Goal: Information Seeking & Learning: Find contact information

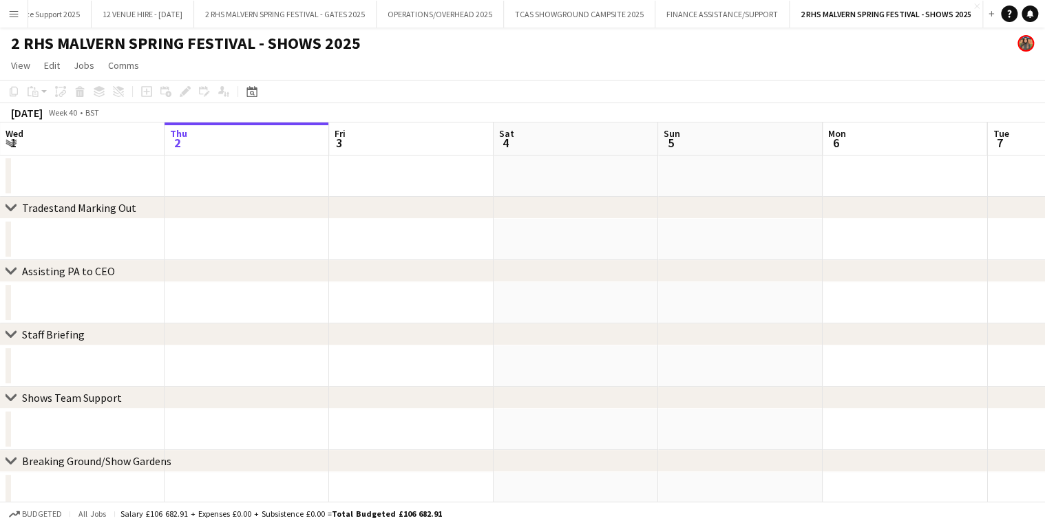
scroll to position [0, 723]
click at [18, 15] on app-icon "Menu" at bounding box center [13, 13] width 11 height 11
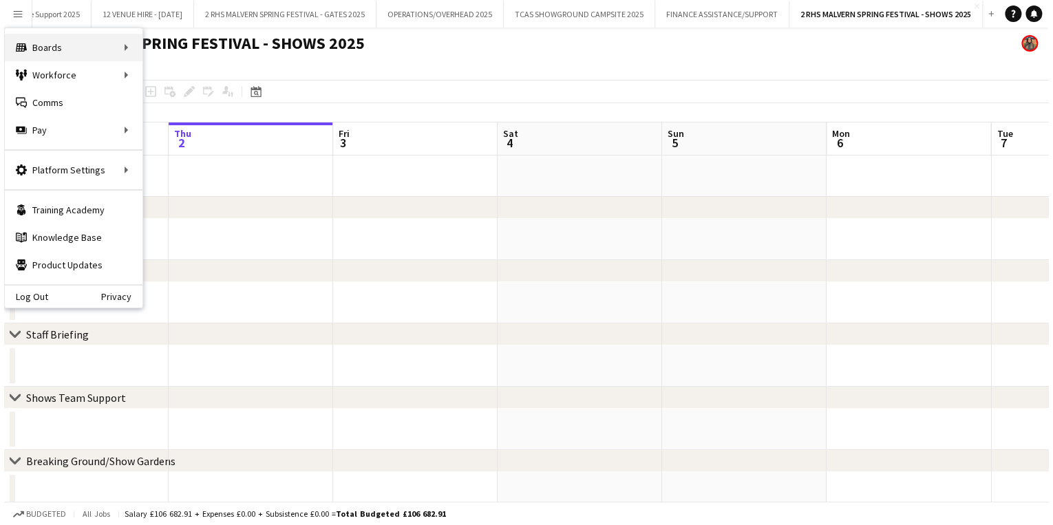
scroll to position [0, 0]
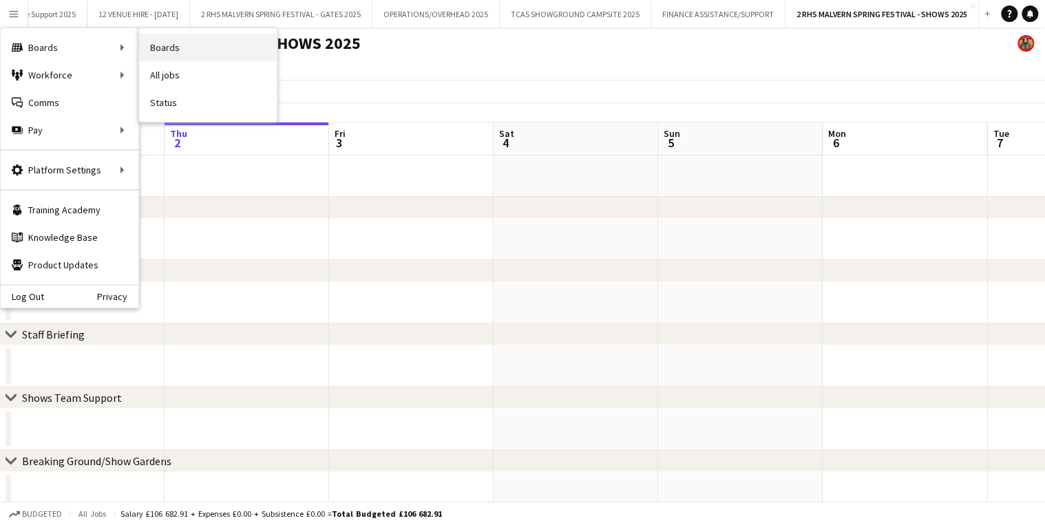
click at [159, 46] on link "Boards" at bounding box center [208, 48] width 138 height 28
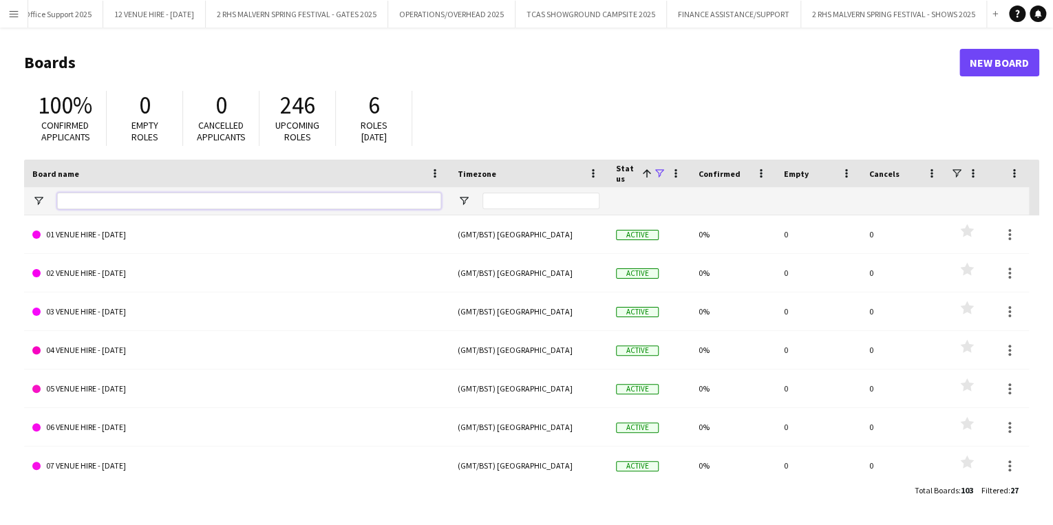
click at [204, 201] on input "Board name Filter Input" at bounding box center [249, 201] width 384 height 17
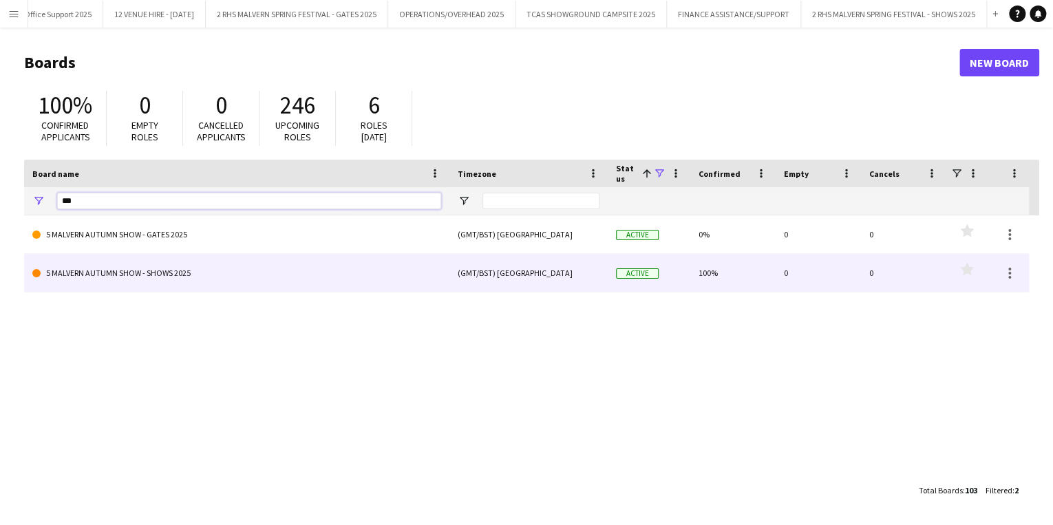
type input "***"
click at [171, 264] on link "5 MALVERN AUTUMN SHOW - SHOWS 2025" at bounding box center [236, 273] width 409 height 39
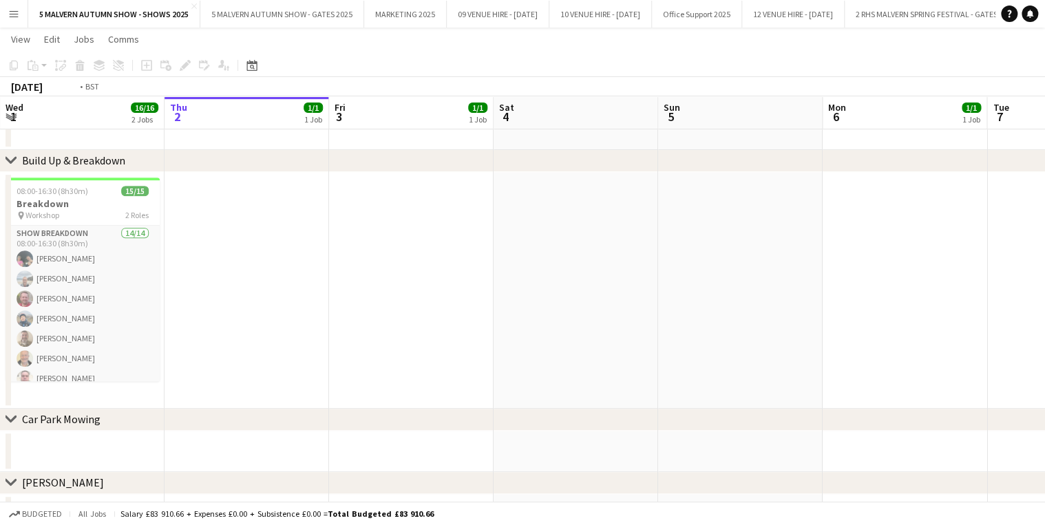
scroll to position [0, 351]
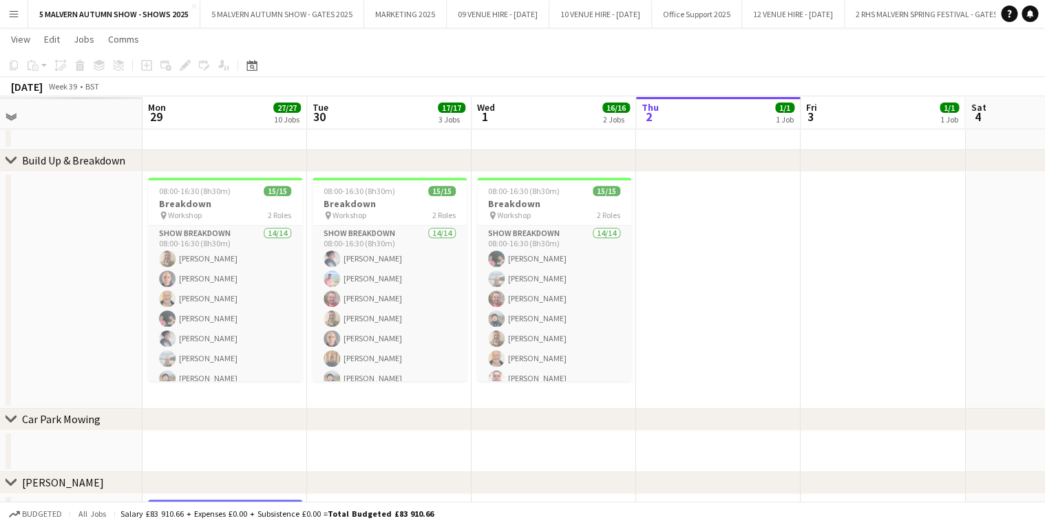
drag, startPoint x: 184, startPoint y: 116, endPoint x: 385, endPoint y: 118, distance: 201.0
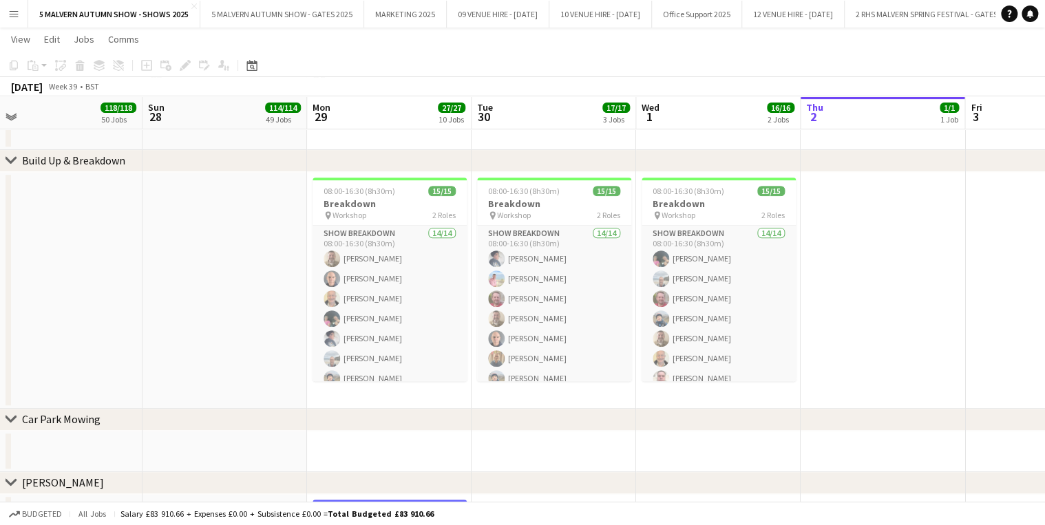
drag, startPoint x: 385, startPoint y: 118, endPoint x: 407, endPoint y: 140, distance: 30.7
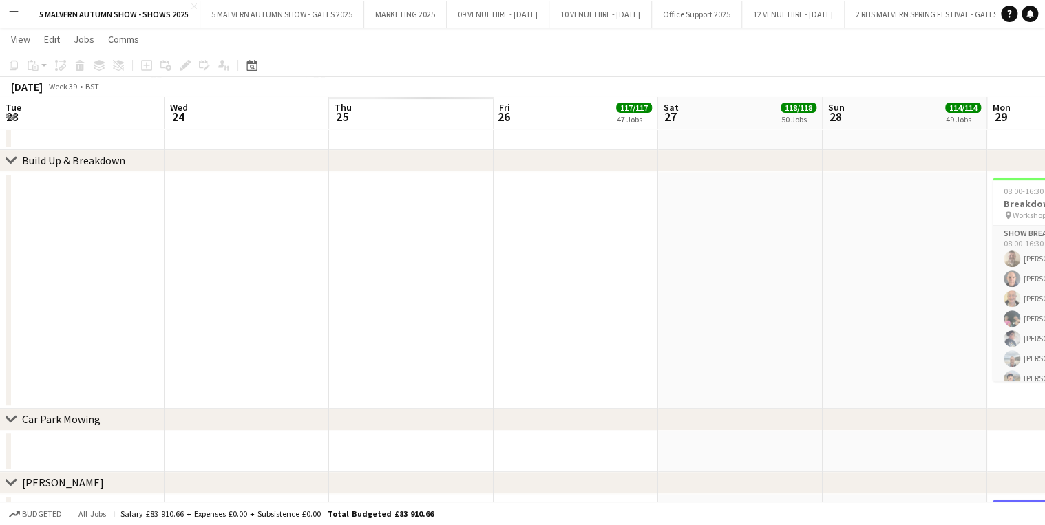
click at [617, 116] on div "47 Jobs" at bounding box center [634, 119] width 34 height 10
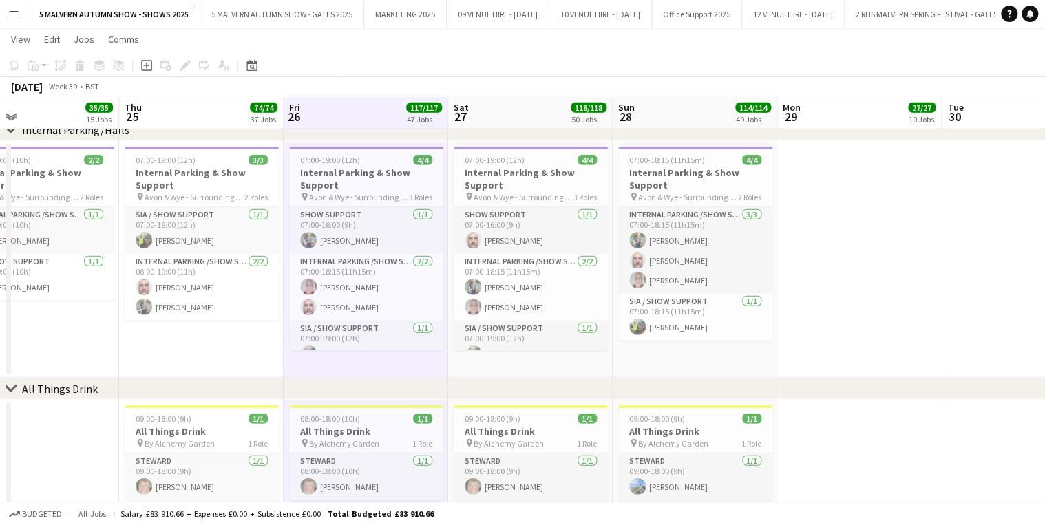
scroll to position [7418, 0]
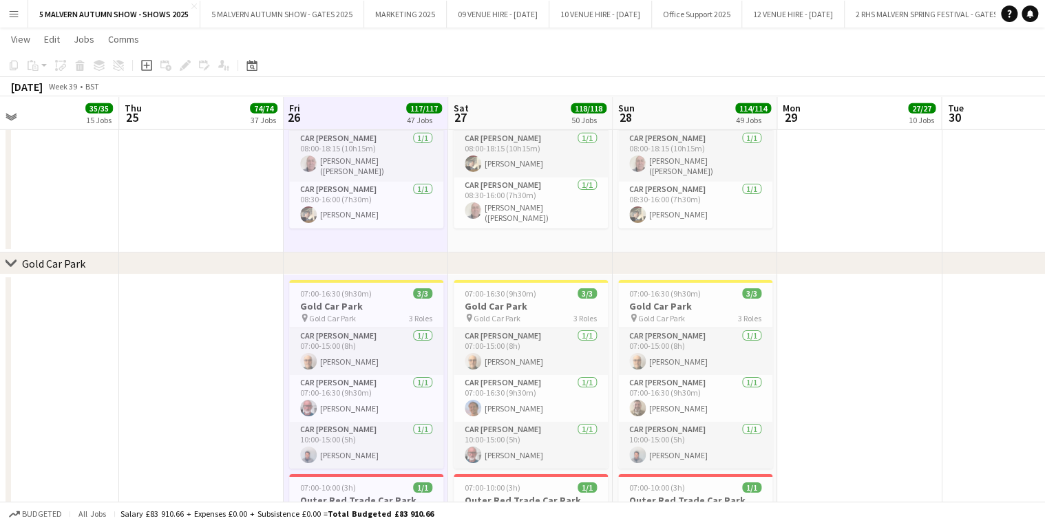
click at [25, 14] on button "Menu" at bounding box center [14, 14] width 28 height 28
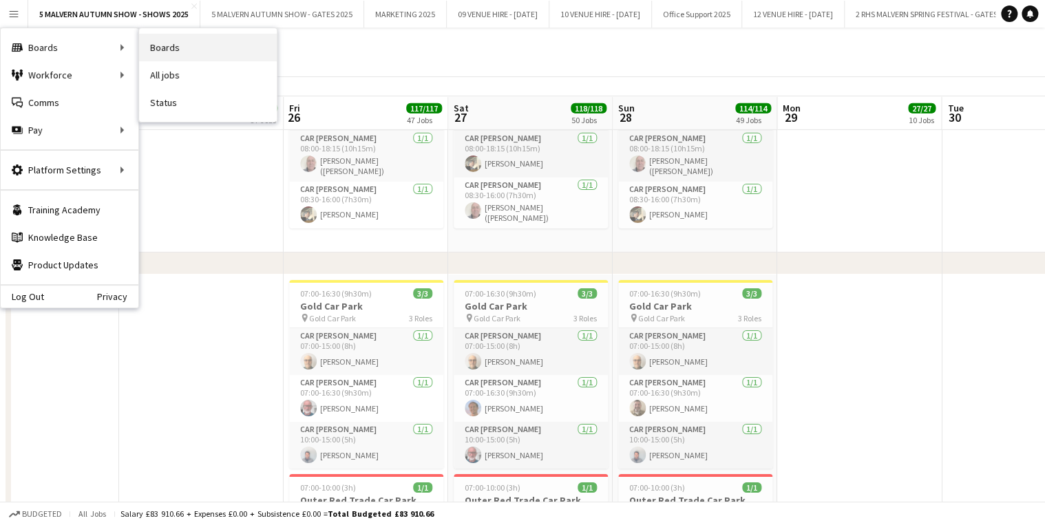
click at [182, 39] on link "Boards" at bounding box center [208, 48] width 138 height 28
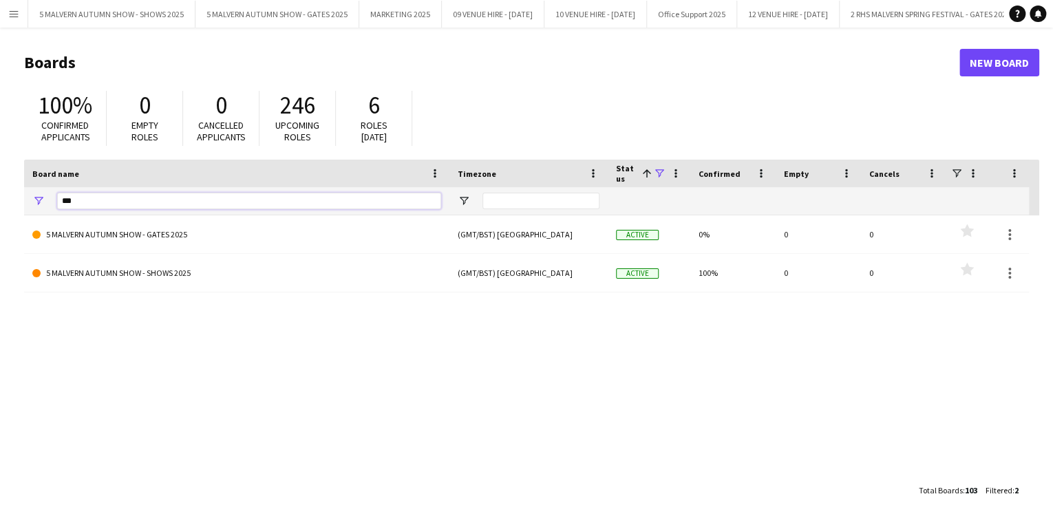
click at [192, 202] on input "***" at bounding box center [249, 201] width 384 height 17
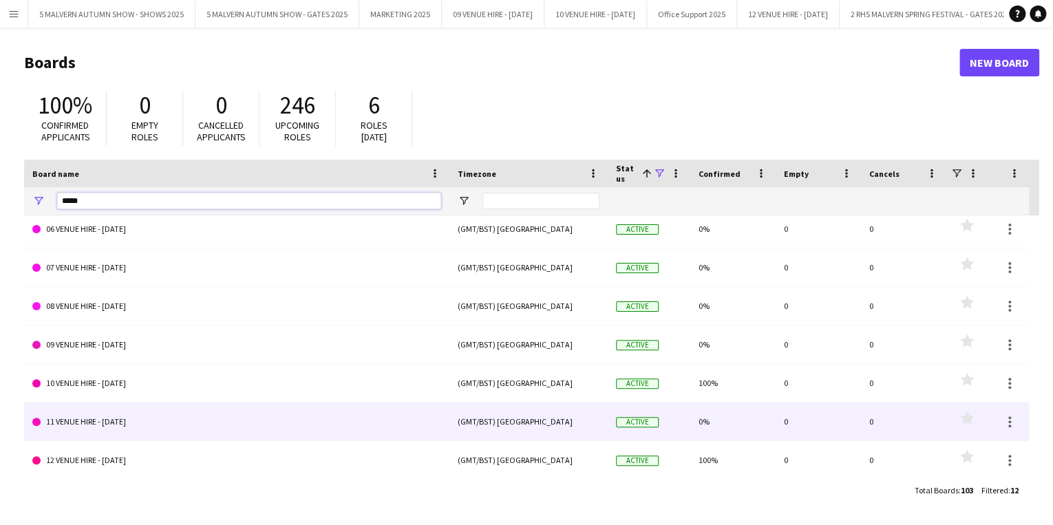
scroll to position [200, 0]
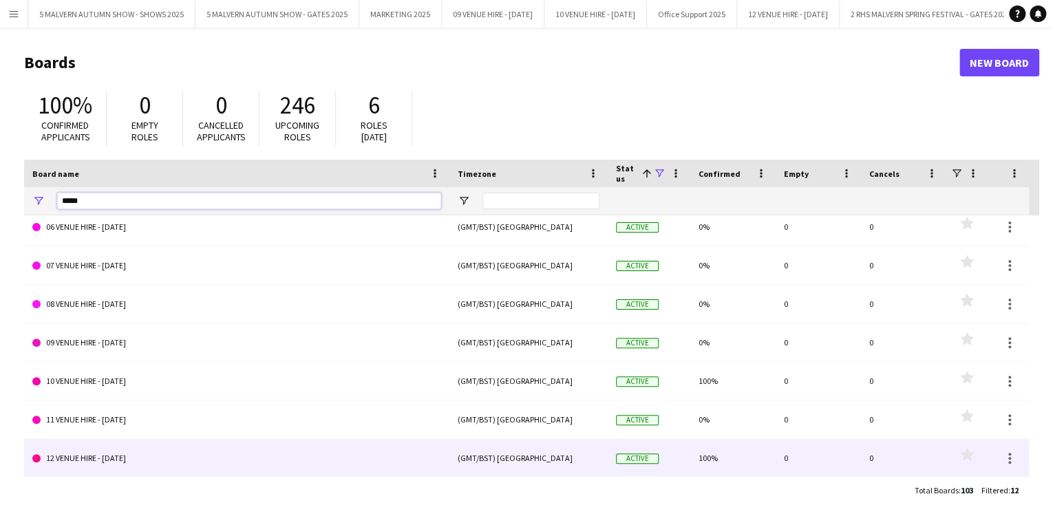
type input "*****"
click at [163, 443] on link "12 VENUE HIRE - [DATE]" at bounding box center [236, 458] width 409 height 39
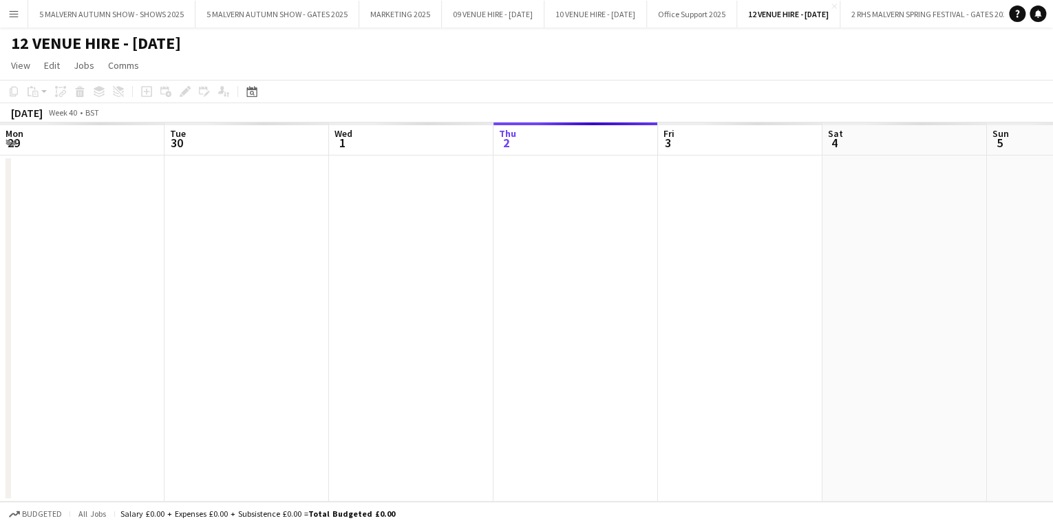
scroll to position [0, 329]
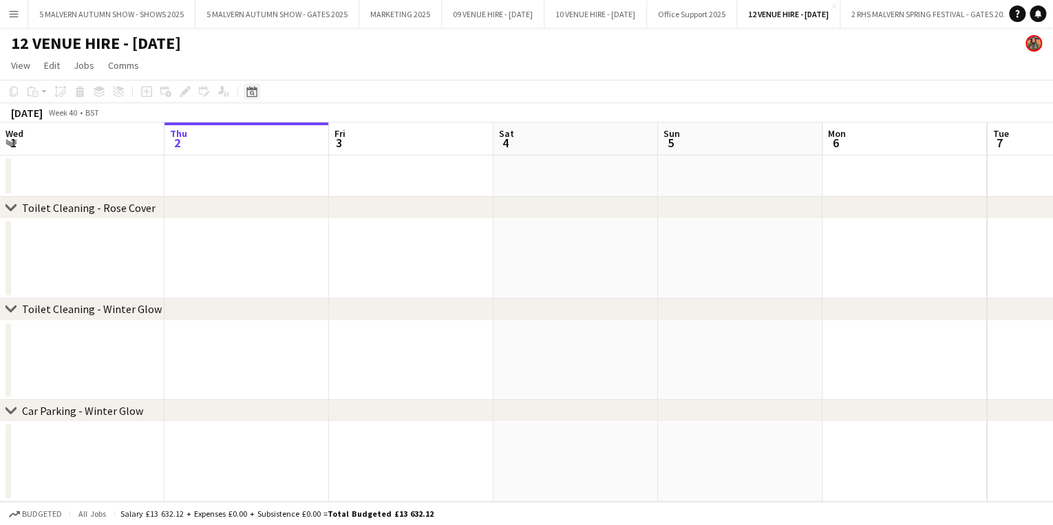
click at [248, 85] on div "Date picker" at bounding box center [252, 91] width 17 height 17
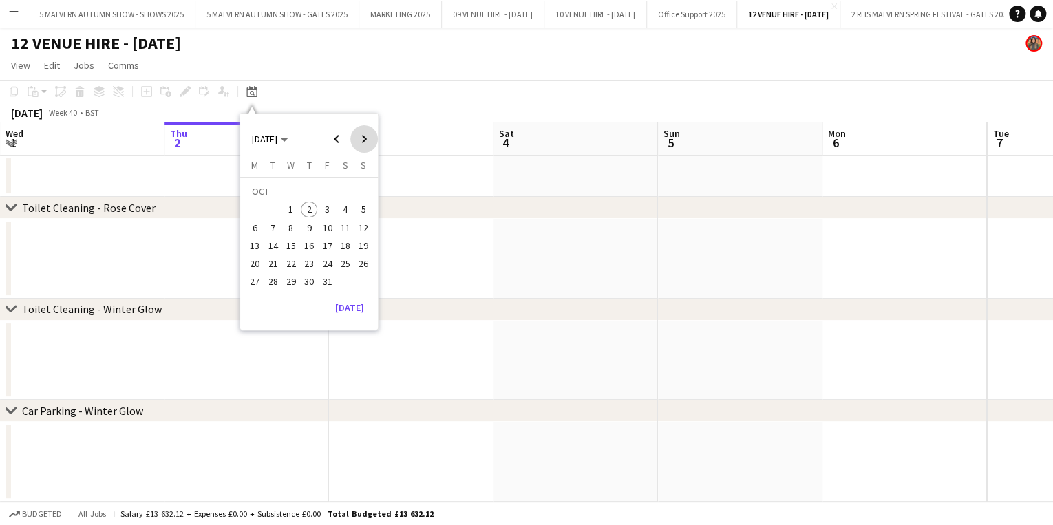
click at [356, 140] on span "Next month" at bounding box center [364, 139] width 28 height 28
click at [328, 253] on span "21" at bounding box center [327, 249] width 17 height 17
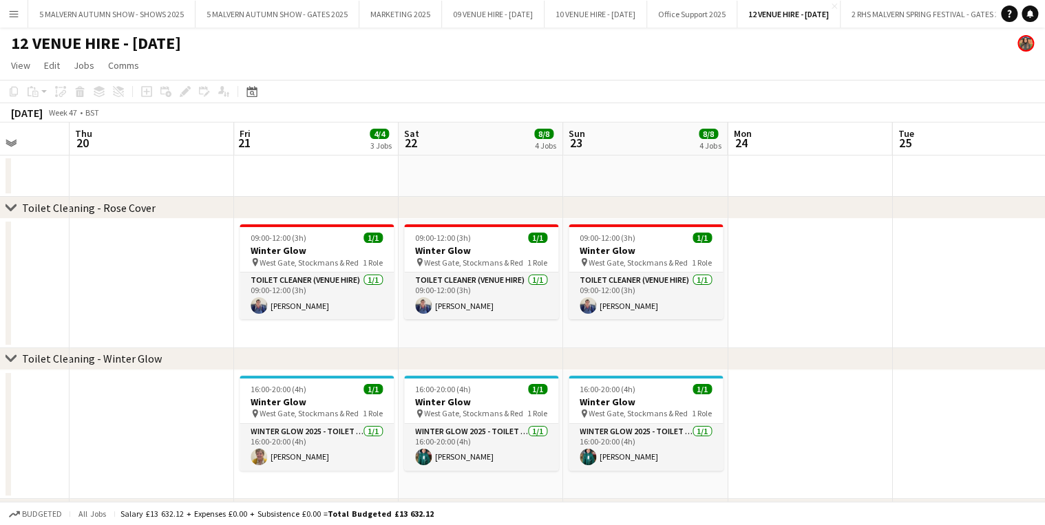
scroll to position [0, 644]
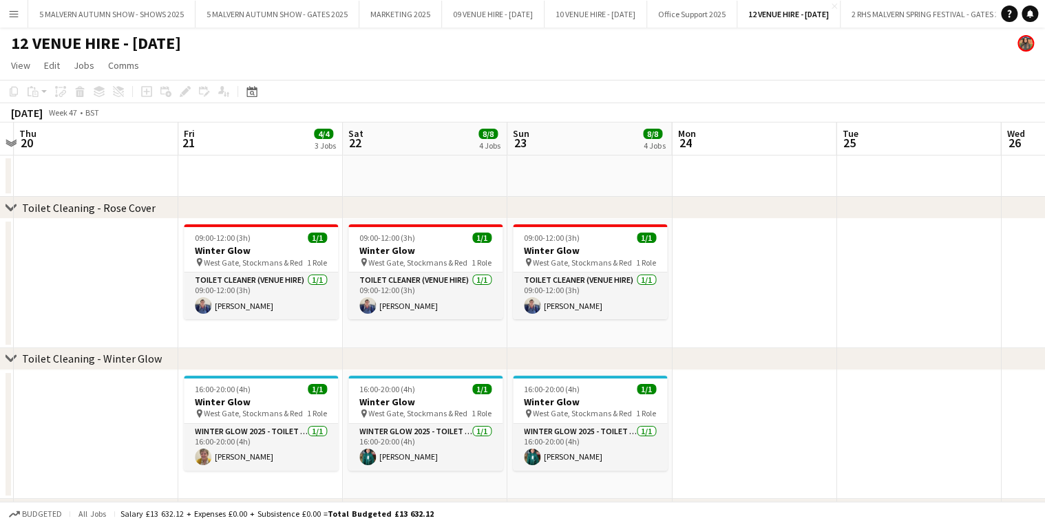
drag, startPoint x: 415, startPoint y: 135, endPoint x: 244, endPoint y: 129, distance: 170.8
click at [244, 129] on app-calendar-viewport "Sun 16 Mon 17 Tue 18 Wed 19 Thu 20 Fri 21 4/4 3 Jobs Sat 22 8/8 4 Jobs Sun 23 8…" at bounding box center [522, 476] width 1045 height 709
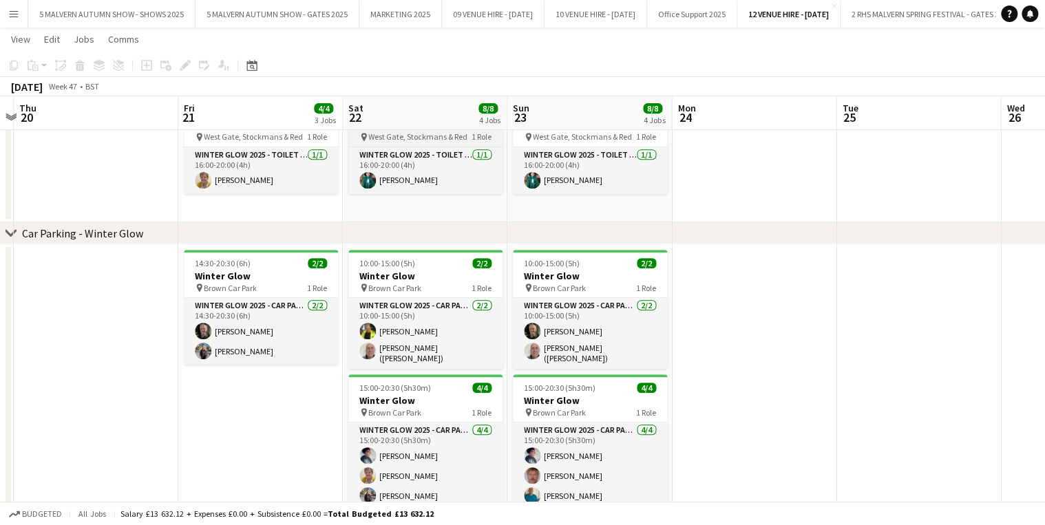
scroll to position [328, 0]
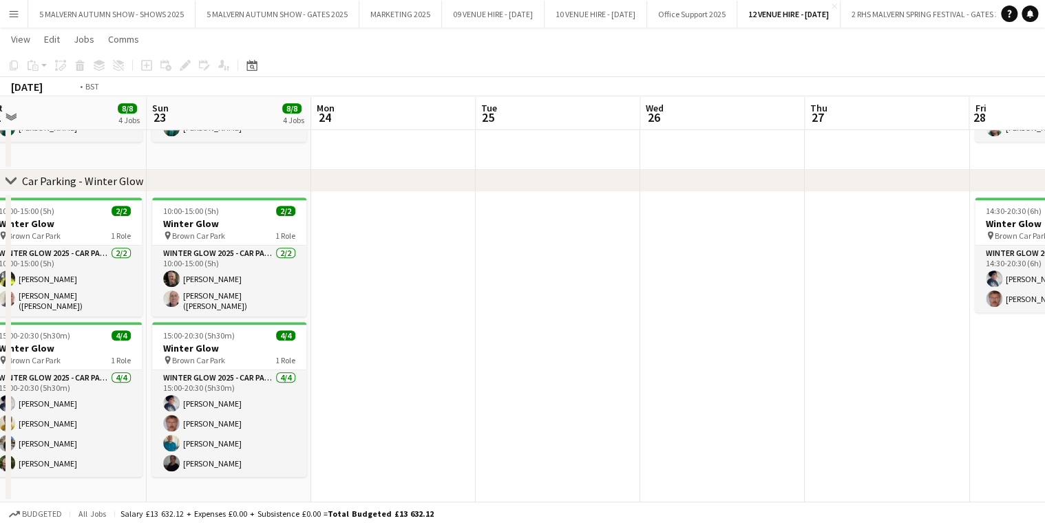
drag, startPoint x: 696, startPoint y: 122, endPoint x: 73, endPoint y: 128, distance: 623.5
click at [73, 128] on app-calendar-viewport "Thu 20 Fri 21 4/4 3 Jobs Sat 22 8/8 4 Jobs Sun 23 8/8 4 Jobs Mon 24 Tue 25 Wed …" at bounding box center [522, 114] width 1045 height 776
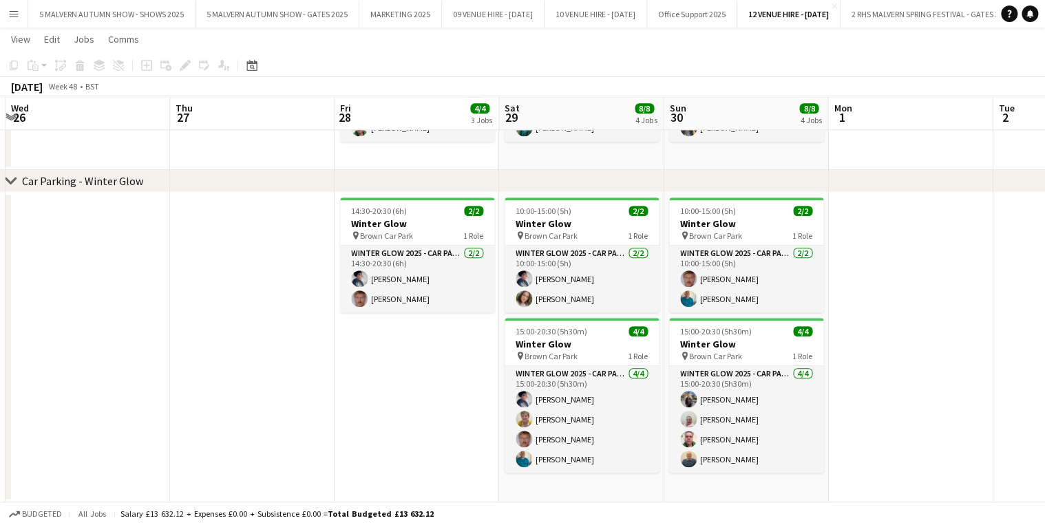
scroll to position [0, 459]
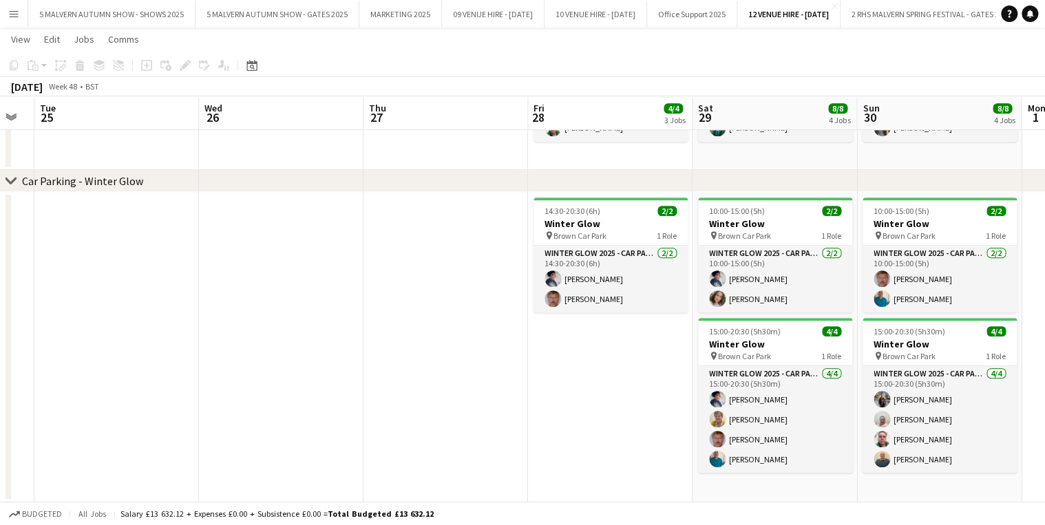
drag, startPoint x: 743, startPoint y: 100, endPoint x: 301, endPoint y: 123, distance: 441.7
click at [301, 123] on app-calendar-viewport "Sat 22 8/8 4 Jobs Sun 23 8/8 4 Jobs Mon 24 Tue 25 Wed 26 Thu 27 Fri 28 4/4 3 Jo…" at bounding box center [522, 114] width 1045 height 776
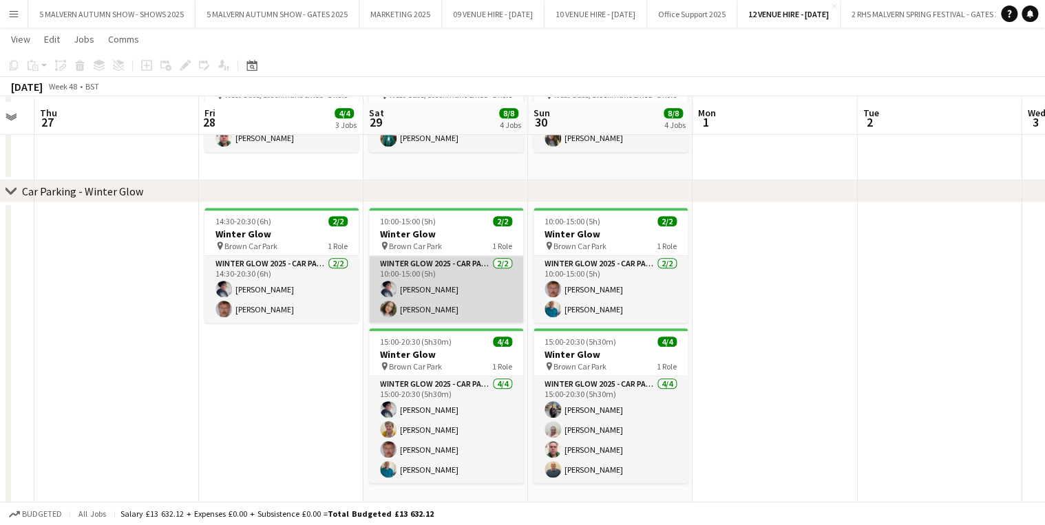
scroll to position [328, 0]
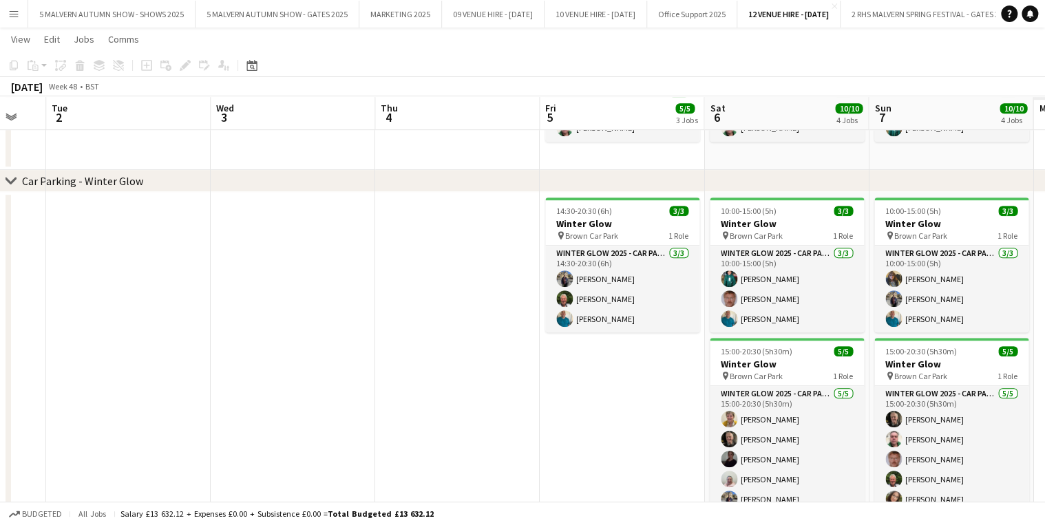
drag, startPoint x: 754, startPoint y: 116, endPoint x: 360, endPoint y: 87, distance: 395.3
click at [201, 102] on app-calendar-viewport "Fri 28 4/4 3 Jobs Sat 29 8/8 4 Jobs Sun 30 8/8 4 Jobs Mon 1 Tue 2 Wed 3 Thu 4 F…" at bounding box center [522, 134] width 1045 height 816
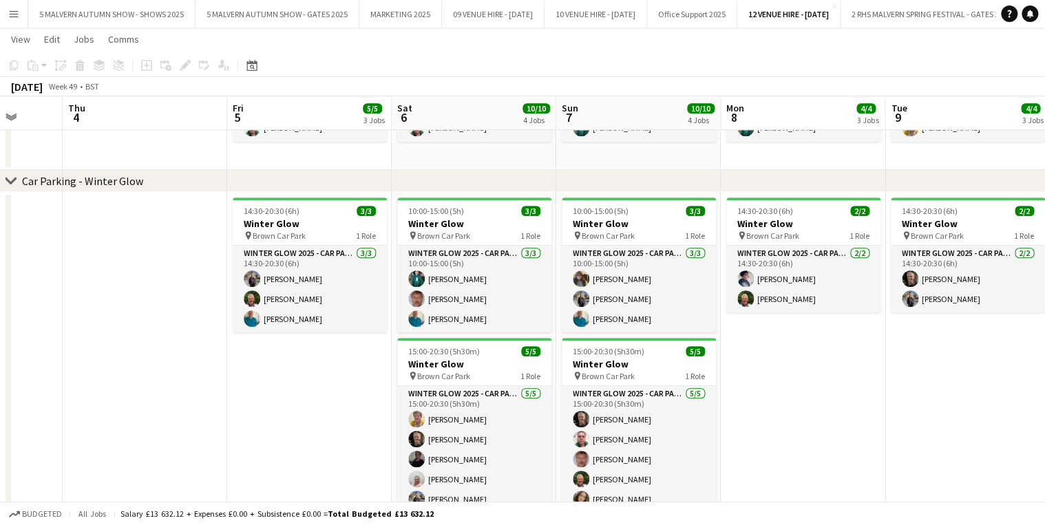
drag, startPoint x: 735, startPoint y: 114, endPoint x: 163, endPoint y: 124, distance: 571.9
click at [163, 124] on app-calendar-viewport "Mon 1 Tue 2 Wed 3 Thu 4 Fri 5 5/5 3 Jobs Sat 6 10/10 4 Jobs Sun 7 10/10 4 Jobs …" at bounding box center [522, 134] width 1045 height 816
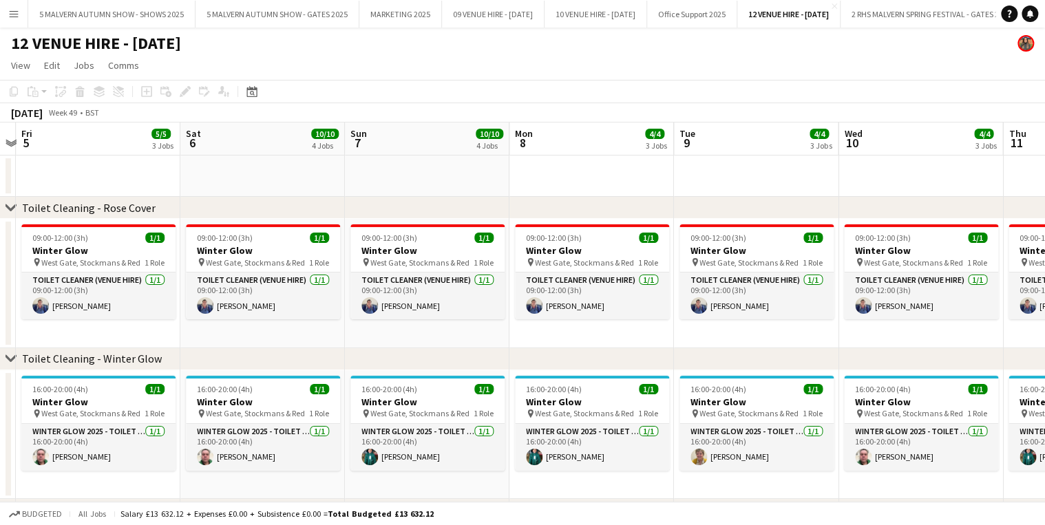
scroll to position [0, 442]
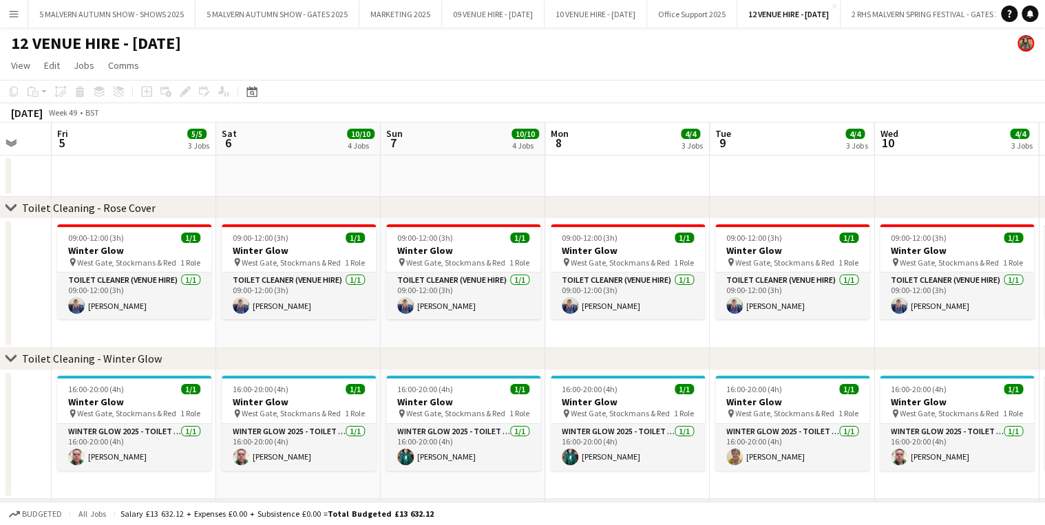
drag, startPoint x: 504, startPoint y: 151, endPoint x: 330, endPoint y: 138, distance: 174.0
click at [330, 138] on app-calendar-viewport "Tue 2 Wed 3 Thu 4 Fri 5 5/5 3 Jobs Sat 6 10/10 4 Jobs Sun 7 10/10 4 Jobs Mon 8 …" at bounding box center [522, 496] width 1045 height 749
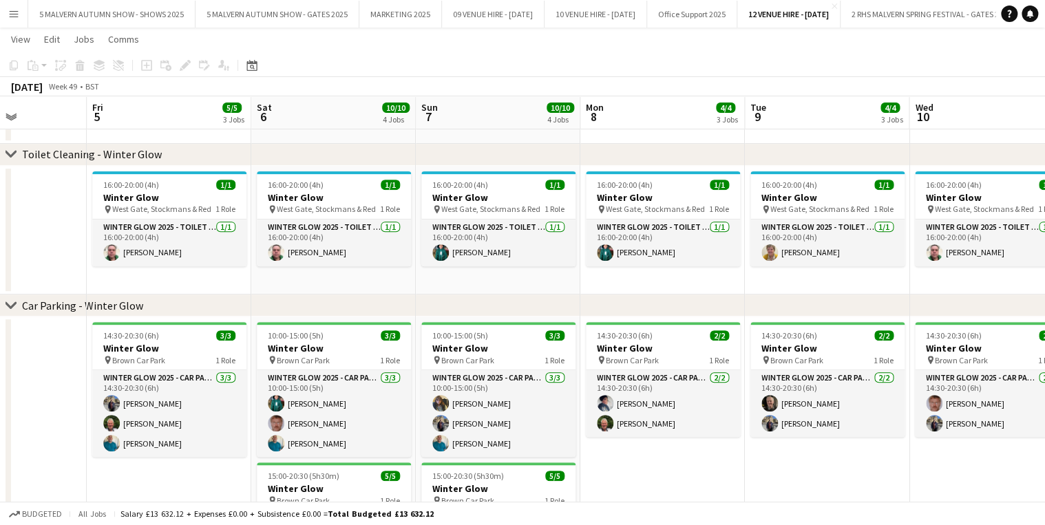
scroll to position [0, 471]
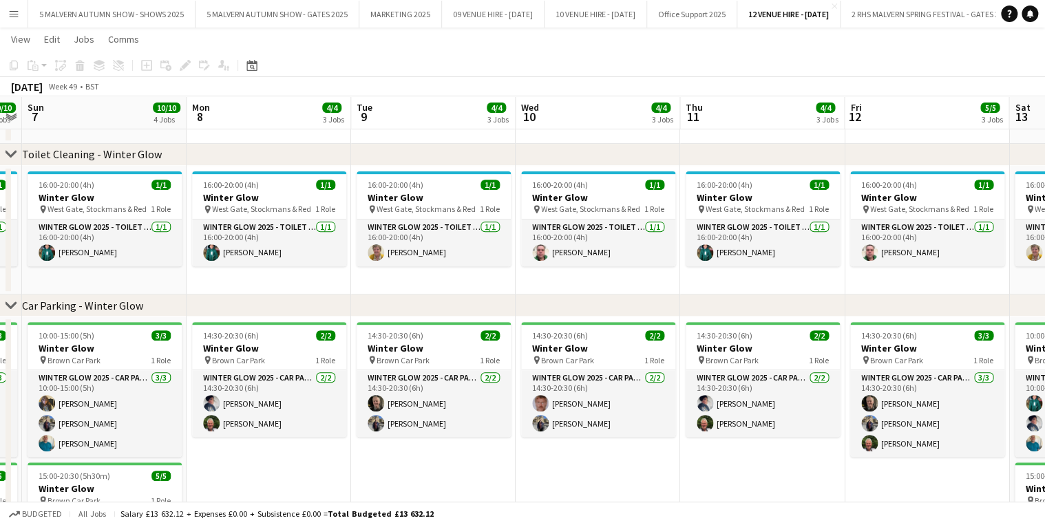
drag, startPoint x: 752, startPoint y: 108, endPoint x: 67, endPoint y: 156, distance: 687.1
click at [67, 156] on div "chevron-right Toilet Cleaning - Rose Cover chevron-right Toilet Cleaning - Wint…" at bounding box center [522, 259] width 1045 height 816
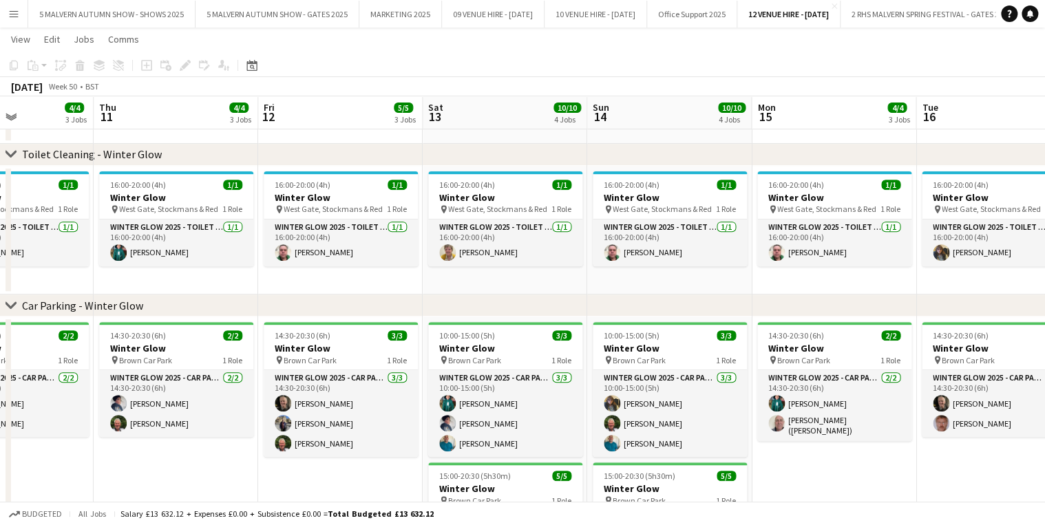
scroll to position [0, 442]
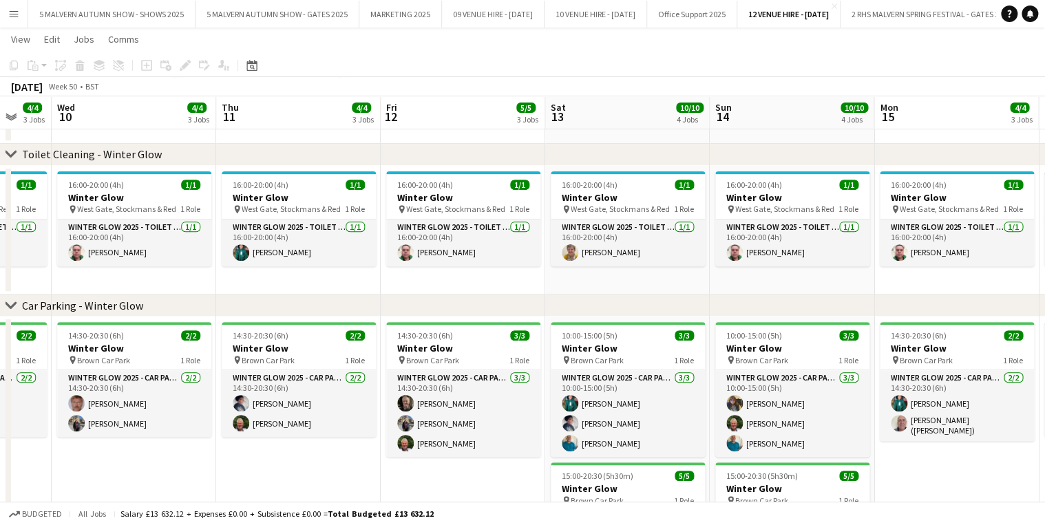
drag, startPoint x: 723, startPoint y: 99, endPoint x: 70, endPoint y: 149, distance: 655.6
click at [55, 148] on div "chevron-right Toilet Cleaning - Rose Cover chevron-right Toilet Cleaning - Wint…" at bounding box center [522, 259] width 1045 height 816
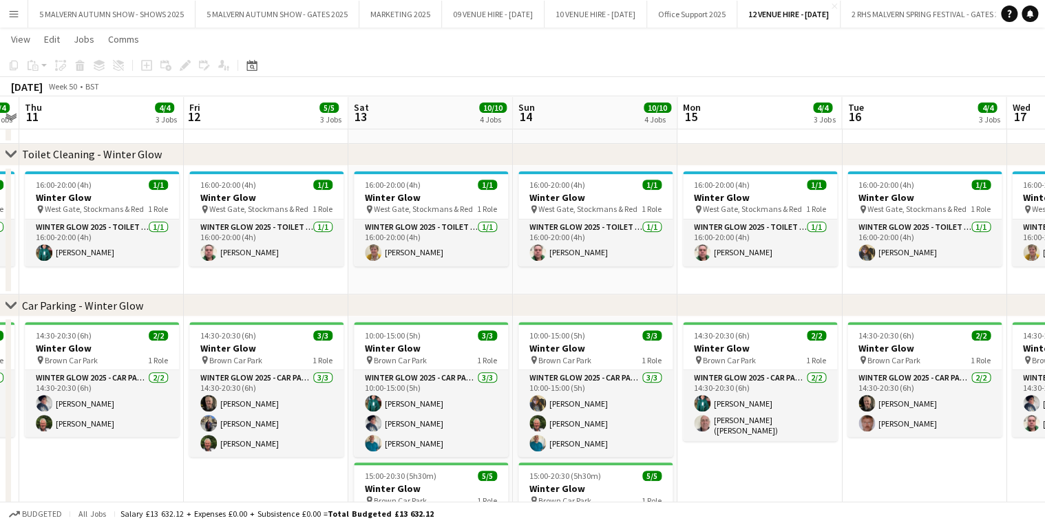
scroll to position [0, 484]
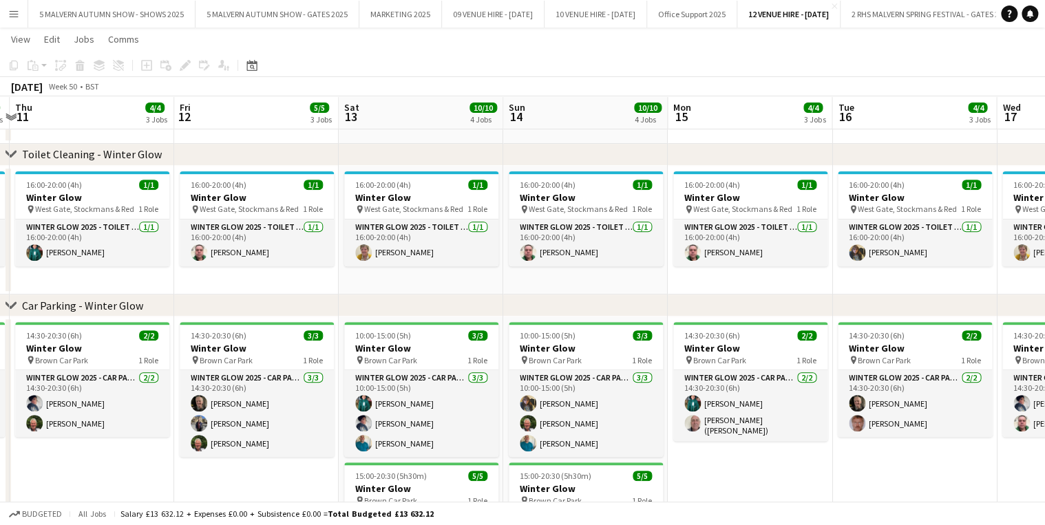
drag, startPoint x: 476, startPoint y: 101, endPoint x: 269, endPoint y: 112, distance: 206.7
click at [269, 112] on app-calendar-viewport "Mon 8 4/4 3 Jobs Tue 9 4/4 3 Jobs Wed 10 4/4 3 Jobs Thu 11 4/4 3 Jobs Fri 12 5/…" at bounding box center [522, 259] width 1045 height 816
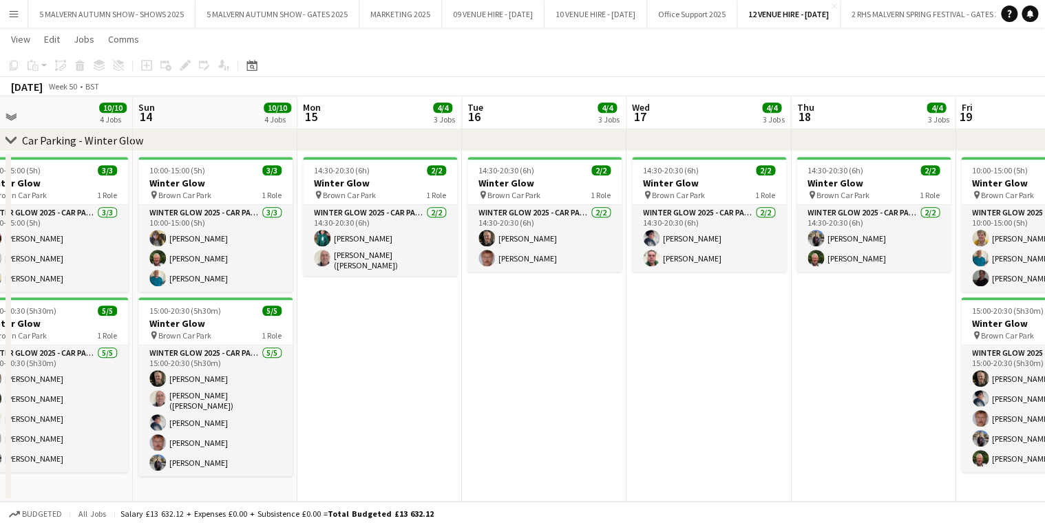
scroll to position [0, 527]
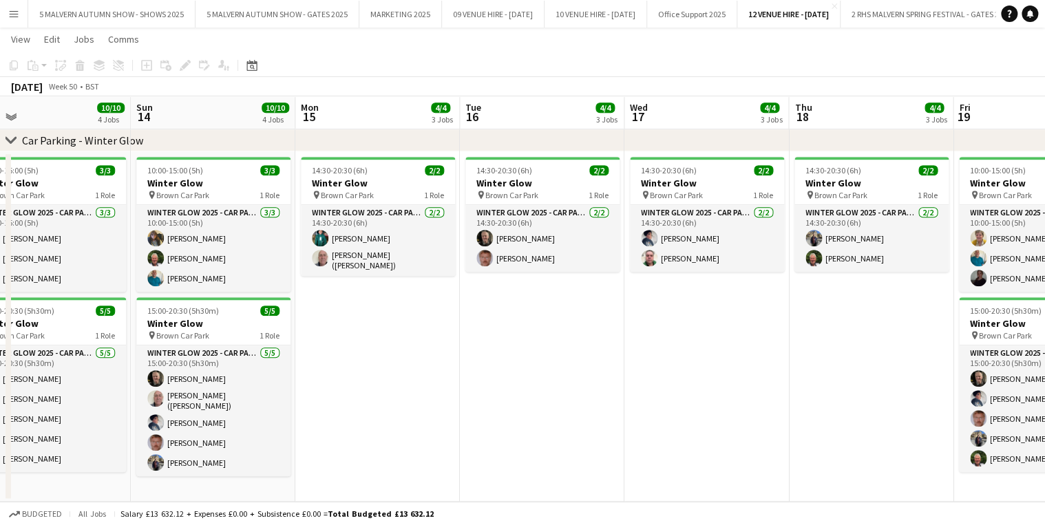
drag, startPoint x: 628, startPoint y: 110, endPoint x: 255, endPoint y: 118, distance: 373.1
click at [255, 118] on app-calendar-viewport "Wed 10 4/4 3 Jobs Thu 11 4/4 3 Jobs Fri 12 5/5 3 Jobs Sat 13 10/10 4 Jobs Sun 1…" at bounding box center [522, 94] width 1045 height 816
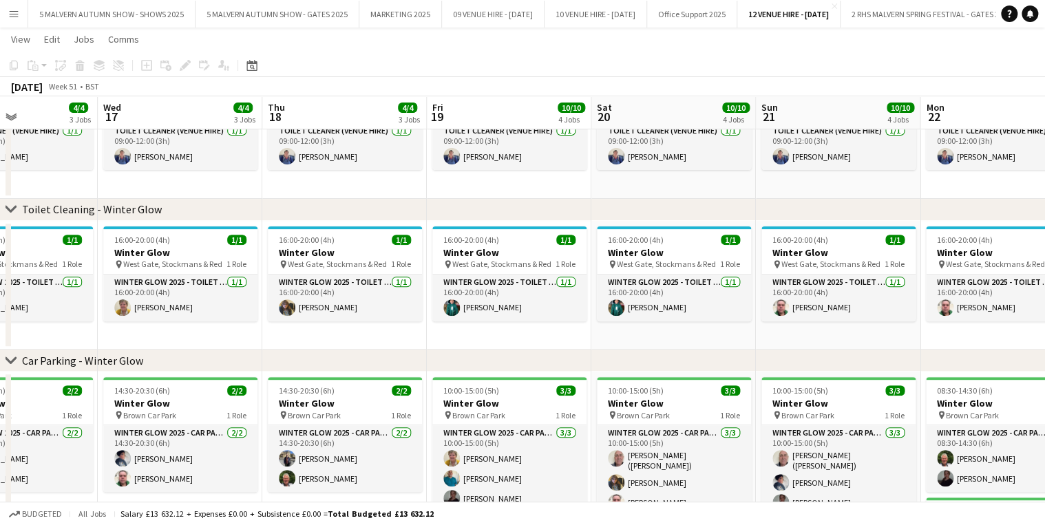
scroll to position [0, 408]
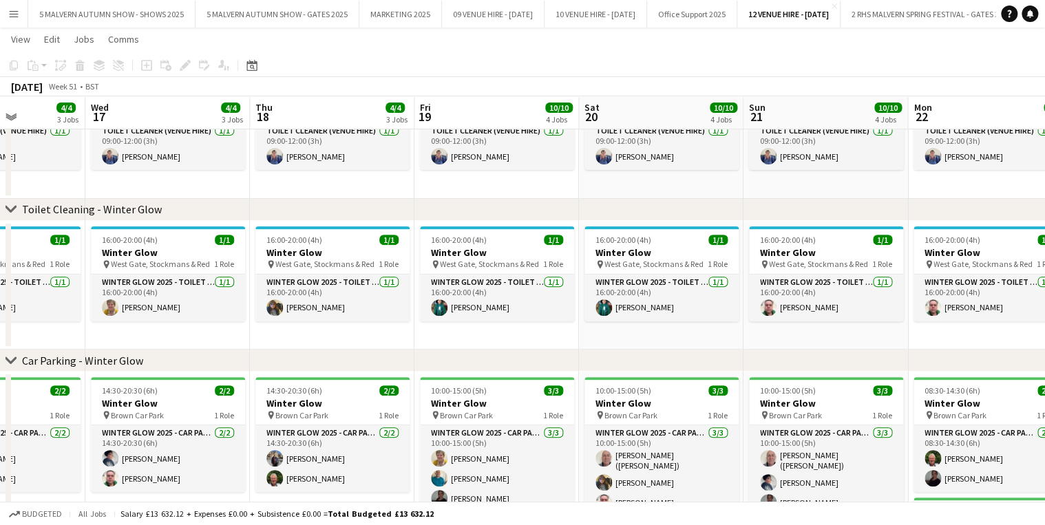
drag, startPoint x: 670, startPoint y: 114, endPoint x: 131, endPoint y: 145, distance: 539.8
click at [131, 145] on app-calendar-viewport "Sun 14 10/10 4 Jobs Mon 15 4/4 3 Jobs Tue 16 4/4 3 Jobs Wed 17 4/4 3 Jobs Thu 1…" at bounding box center [522, 314] width 1045 height 816
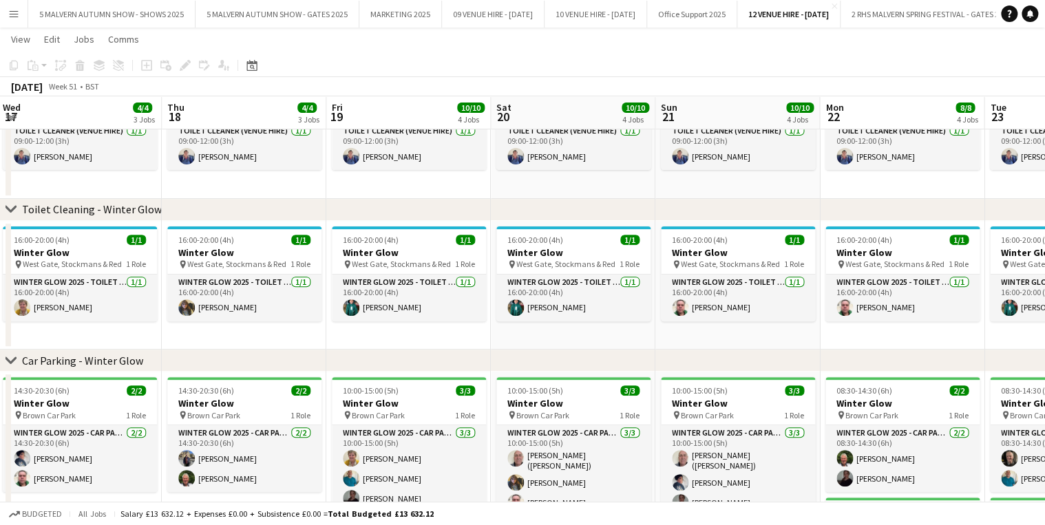
scroll to position [0, 506]
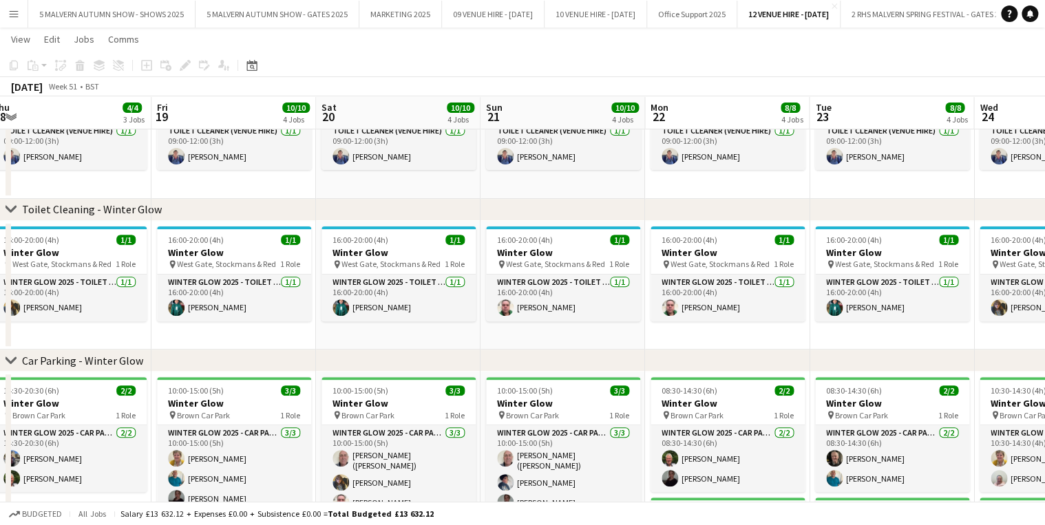
drag, startPoint x: 440, startPoint y: 113, endPoint x: 248, endPoint y: 116, distance: 192.7
click at [248, 116] on app-calendar-viewport "Mon 15 4/4 3 Jobs Tue 16 4/4 3 Jobs Wed 17 4/4 3 Jobs Thu 18 4/4 3 Jobs Fri 19 …" at bounding box center [522, 314] width 1045 height 816
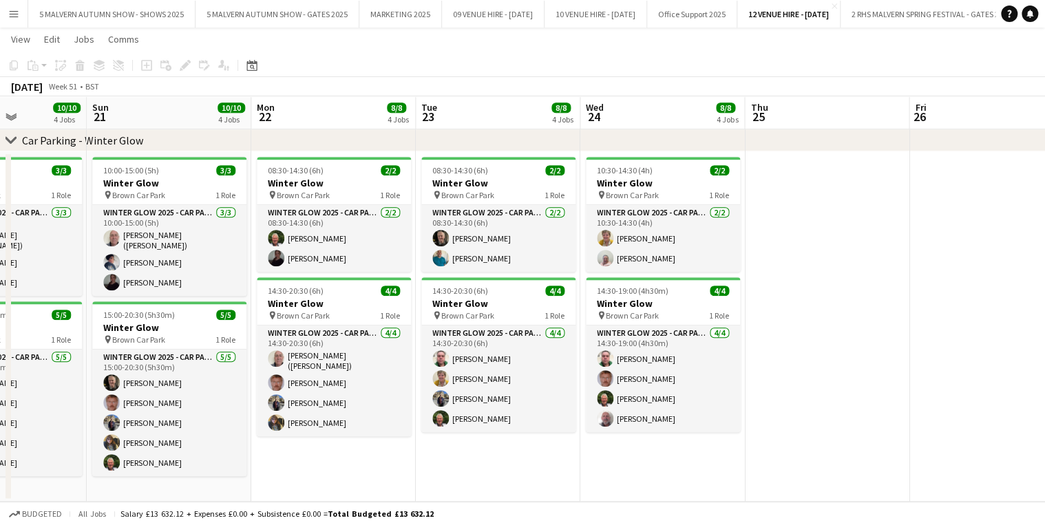
scroll to position [0, 633]
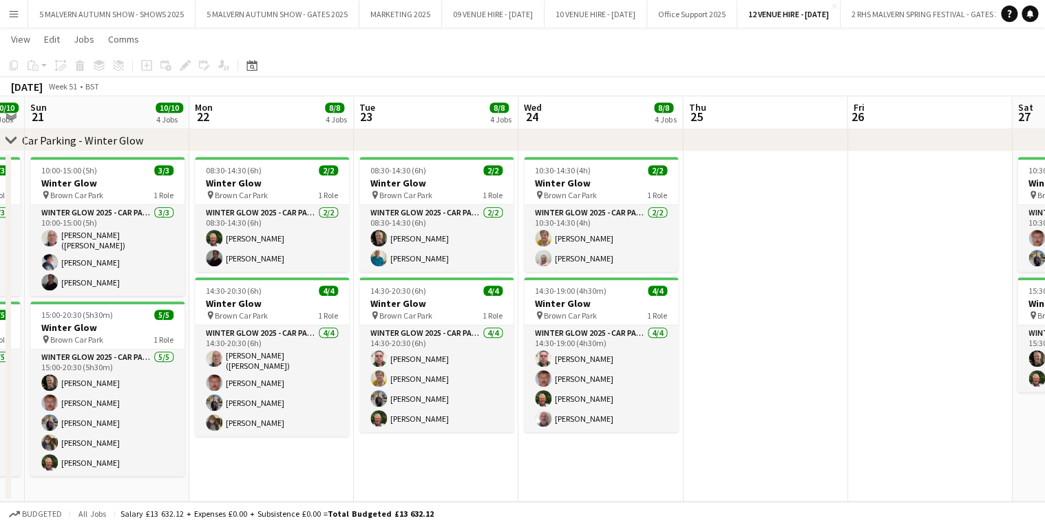
drag, startPoint x: 875, startPoint y: 107, endPoint x: 418, endPoint y: 98, distance: 456.3
click at [418, 98] on app-calendar-viewport "Wed 17 4/4 3 Jobs Thu 18 4/4 3 Jobs Fri 19 10/10 4 Jobs Sat 20 10/10 4 Jobs Sun…" at bounding box center [522, 94] width 1045 height 816
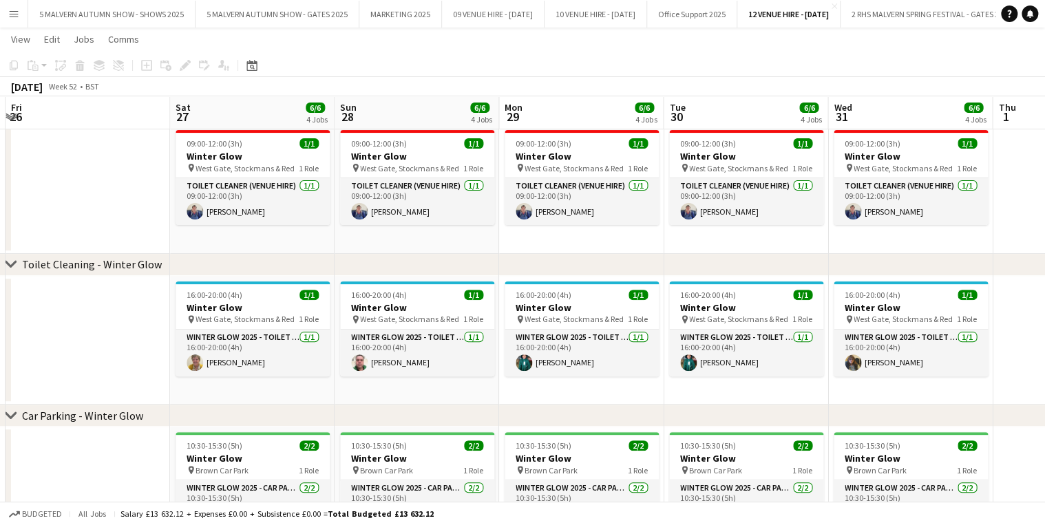
scroll to position [0, 435]
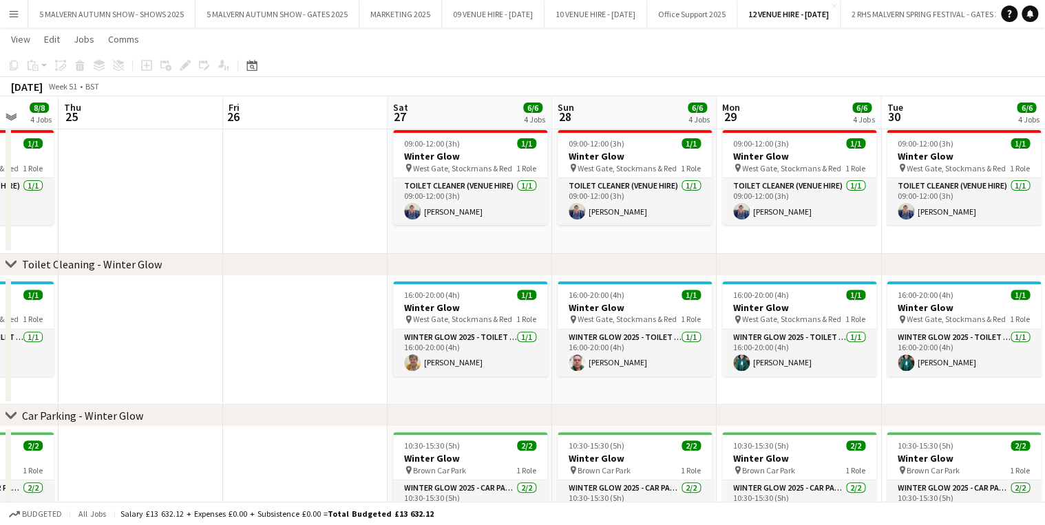
drag, startPoint x: 767, startPoint y: 116, endPoint x: 143, endPoint y: 156, distance: 625.5
click at [143, 156] on app-calendar-viewport "Mon 22 8/8 4 Jobs Tue 23 8/8 4 Jobs Wed 24 8/8 4 Jobs Thu 25 Fri 26 Sat 27 6/6 …" at bounding box center [522, 369] width 1045 height 816
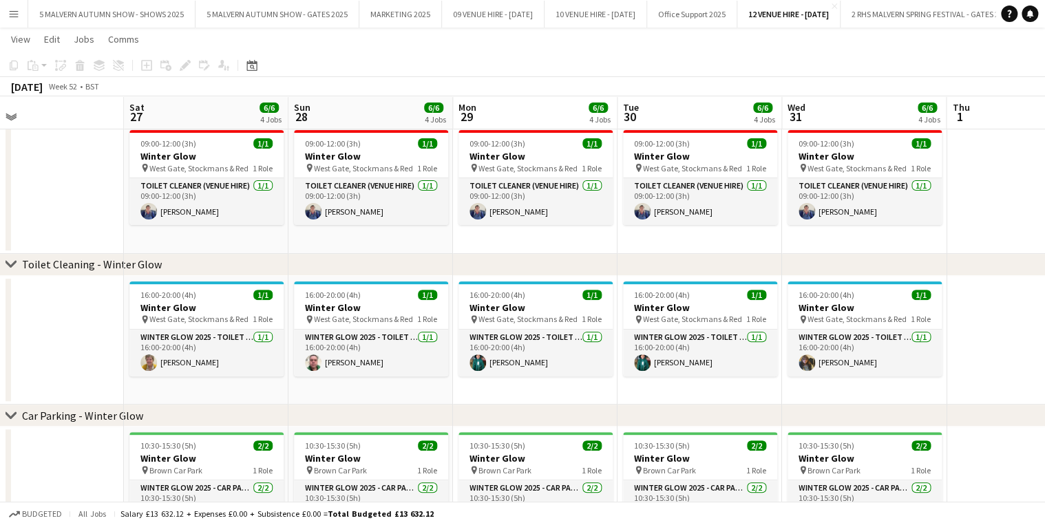
scroll to position [0, 383]
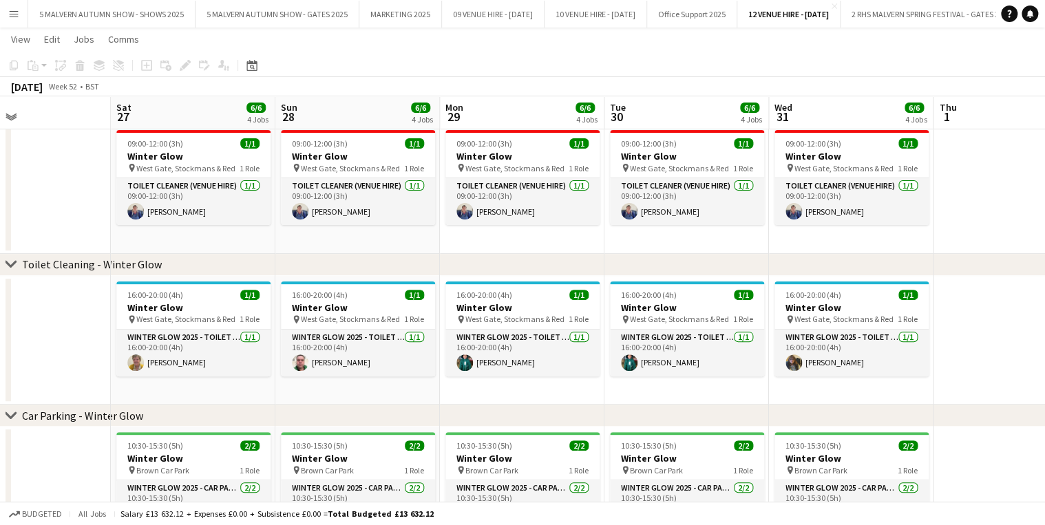
drag, startPoint x: 696, startPoint y: 118, endPoint x: 420, endPoint y: 134, distance: 277.1
click at [420, 134] on app-calendar-viewport "Wed 24 8/8 4 Jobs Thu 25 Fri 26 Sat 27 6/6 4 Jobs Sun 28 6/6 4 Jobs Mon 29 6/6 …" at bounding box center [522, 369] width 1045 height 816
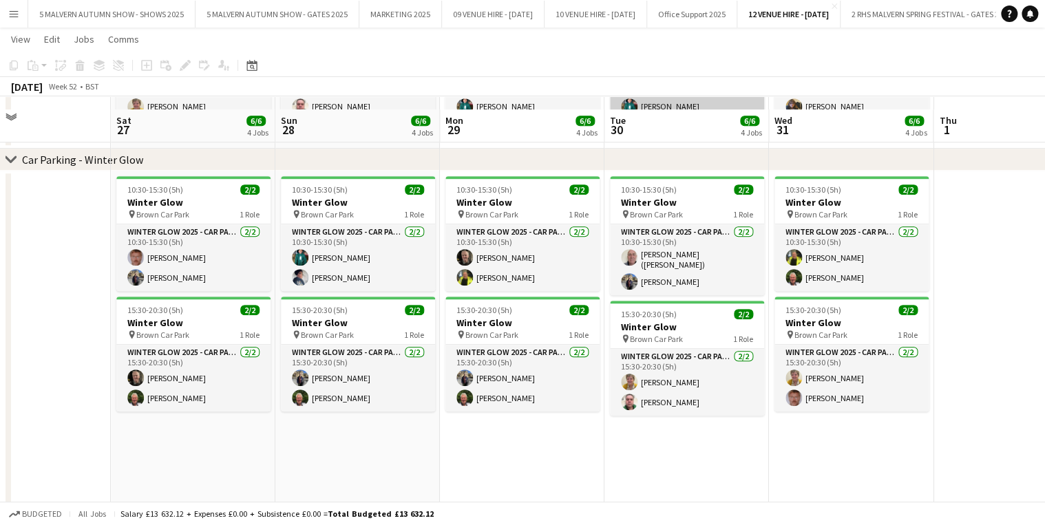
scroll to position [368, 0]
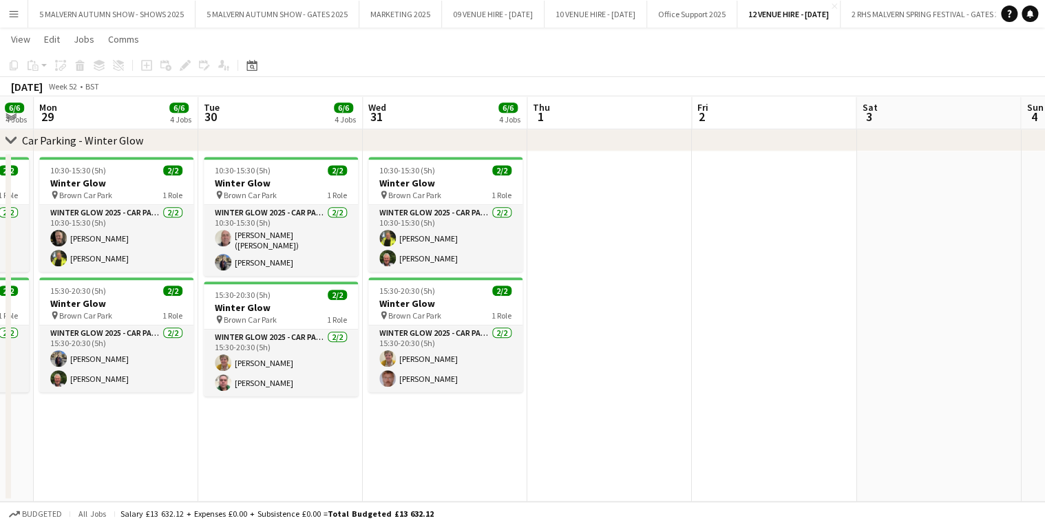
drag, startPoint x: 749, startPoint y: 111, endPoint x: 502, endPoint y: 121, distance: 246.6
click at [330, 116] on app-calendar-viewport "Fri 26 Sat 27 6/6 4 Jobs Sun 28 6/6 4 Jobs Mon 29 6/6 4 Jobs Tue 30 6/6 4 Jobs …" at bounding box center [522, 94] width 1045 height 816
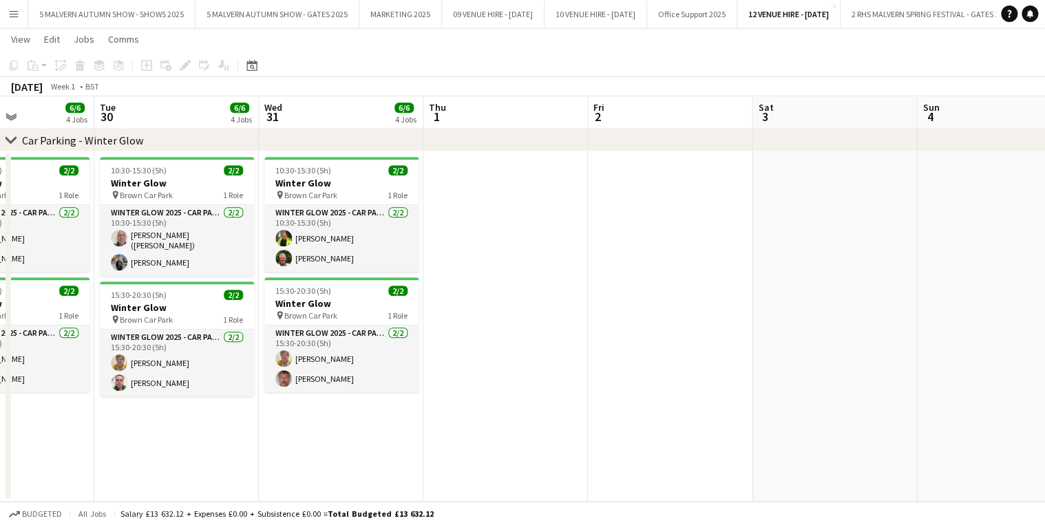
scroll to position [0, 585]
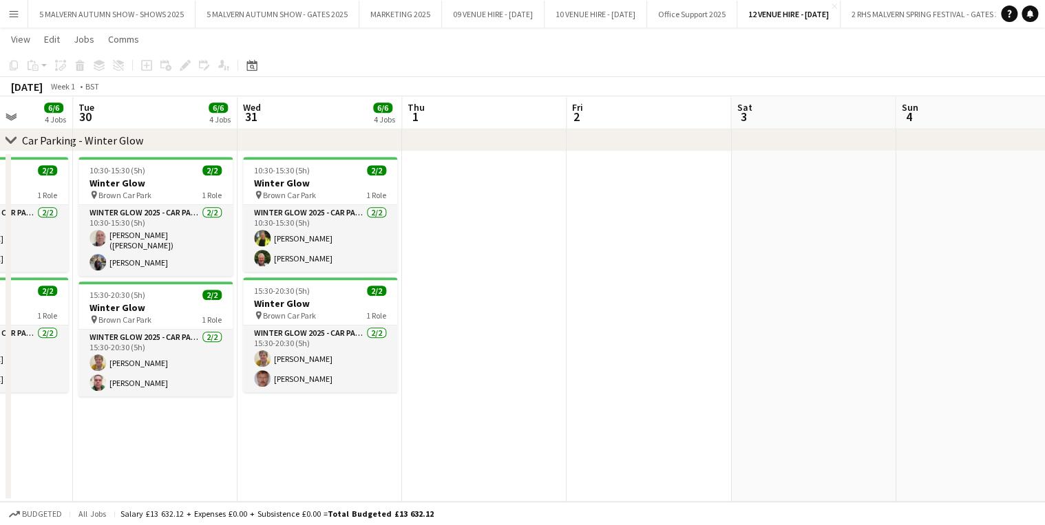
drag, startPoint x: 767, startPoint y: 110, endPoint x: 683, endPoint y: 121, distance: 85.4
click at [683, 121] on app-calendar-viewport "Fri 26 Sat 27 6/6 4 Jobs Sun 28 6/6 4 Jobs Mon 29 6/6 4 Jobs Tue 30 6/6 4 Jobs …" at bounding box center [522, 94] width 1045 height 816
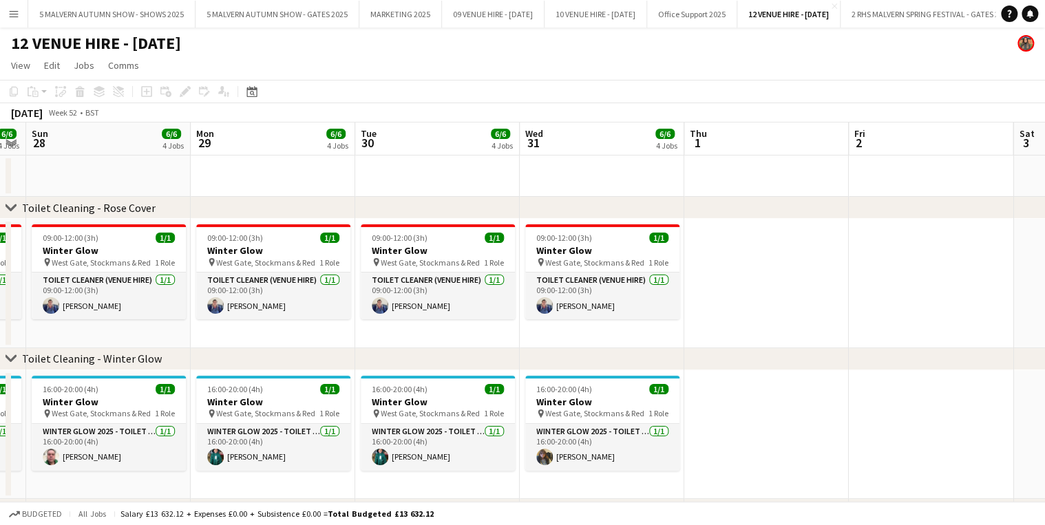
scroll to position [0, 355]
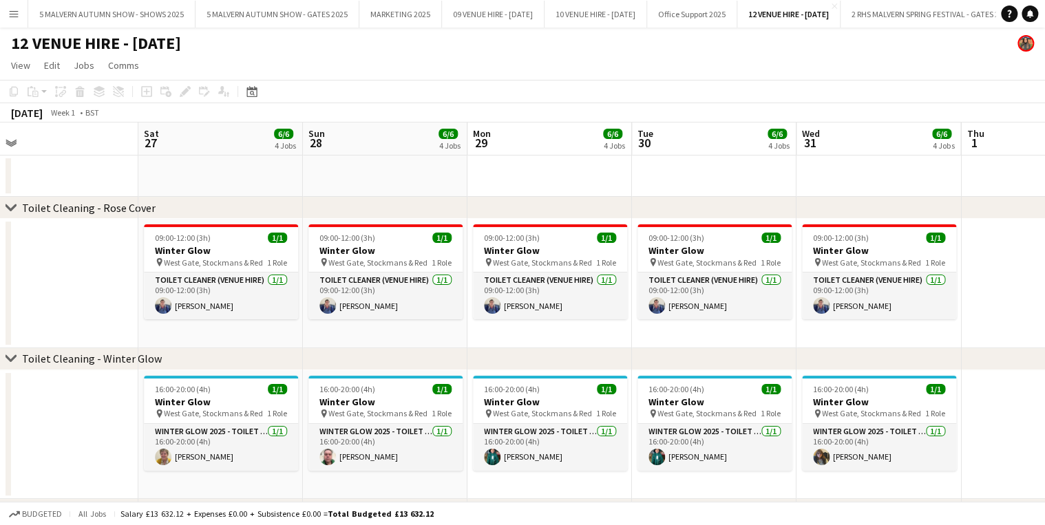
drag, startPoint x: 377, startPoint y: 129, endPoint x: 966, endPoint y: 200, distance: 593.2
click at [966, 200] on div "chevron-right Toilet Cleaning - Rose Cover chevron-right Toilet Cleaning - Wint…" at bounding box center [522, 496] width 1045 height 749
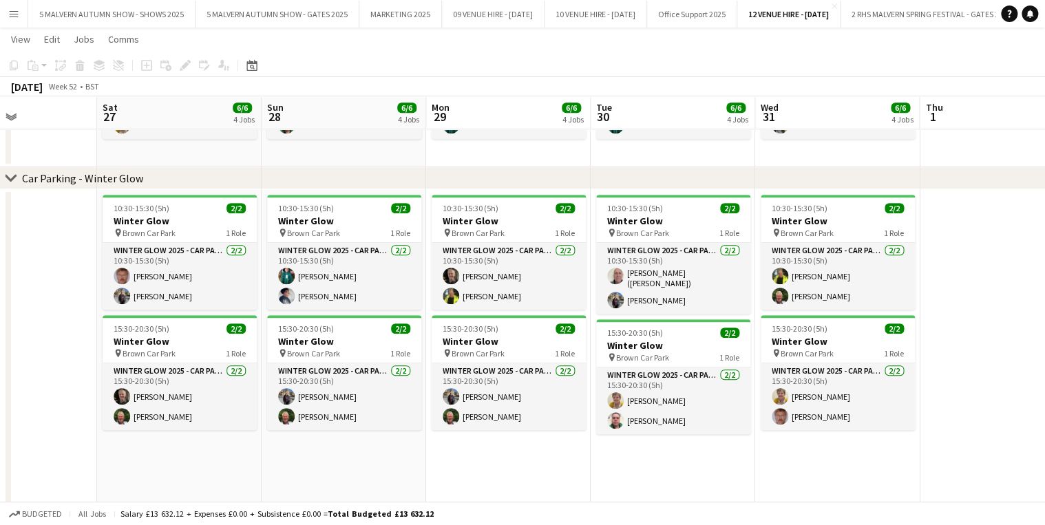
scroll to position [0, 476]
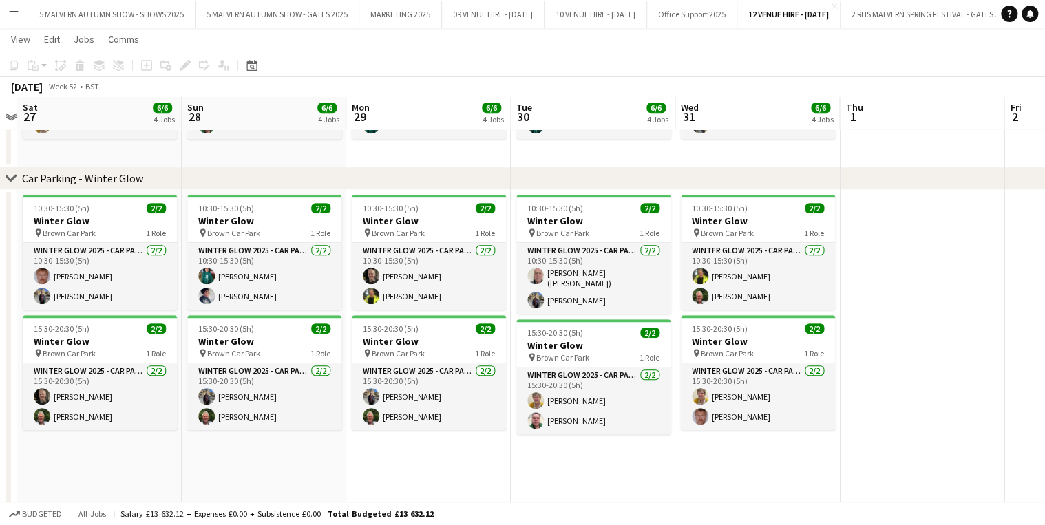
drag, startPoint x: 710, startPoint y: 105, endPoint x: 612, endPoint y: 114, distance: 98.8
click at [612, 114] on app-calendar-viewport "Wed 24 8/8 4 Jobs Thu 25 Fri 26 Sat 27 6/6 4 Jobs Sun 28 6/6 4 Jobs Mon 29 6/6 …" at bounding box center [522, 131] width 1045 height 816
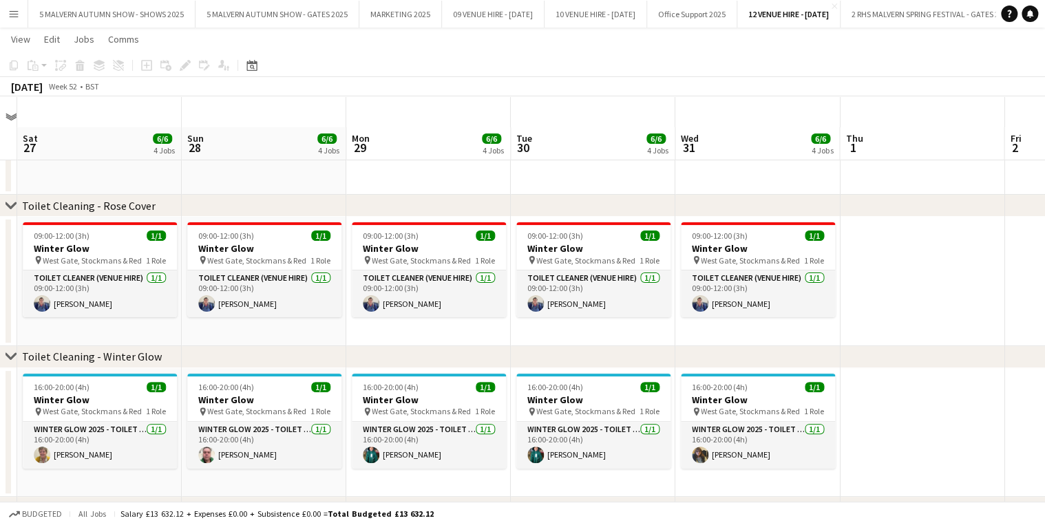
scroll to position [0, 0]
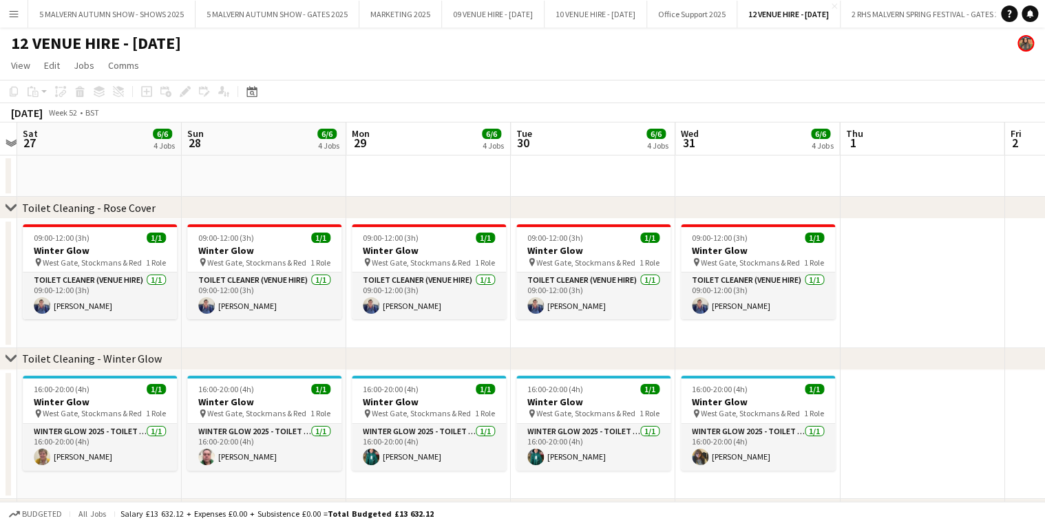
click at [633, 81] on app-toolbar "Copy Paste Paste Ctrl+V Paste with crew Ctrl+Shift+V Paste linked Job [GEOGRAPH…" at bounding box center [522, 91] width 1045 height 23
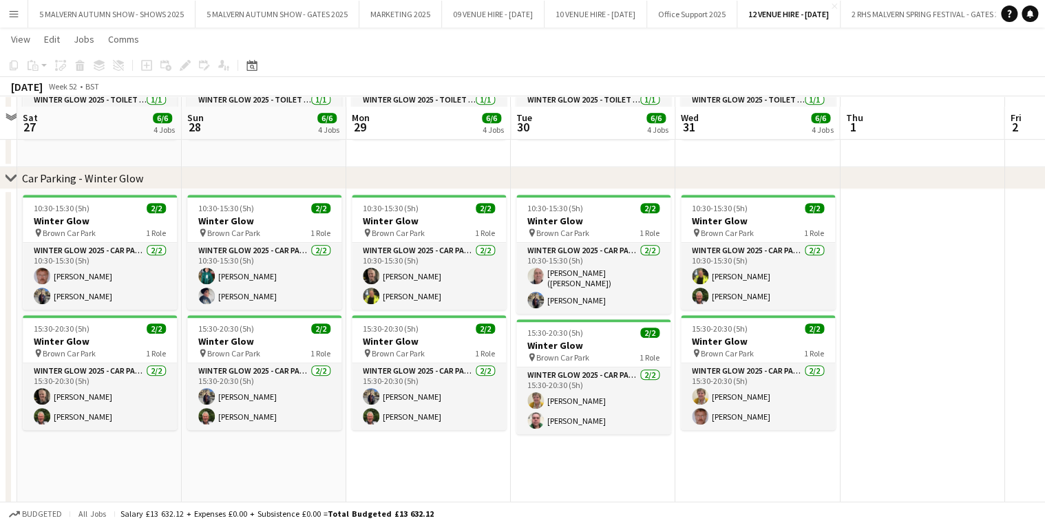
scroll to position [368, 0]
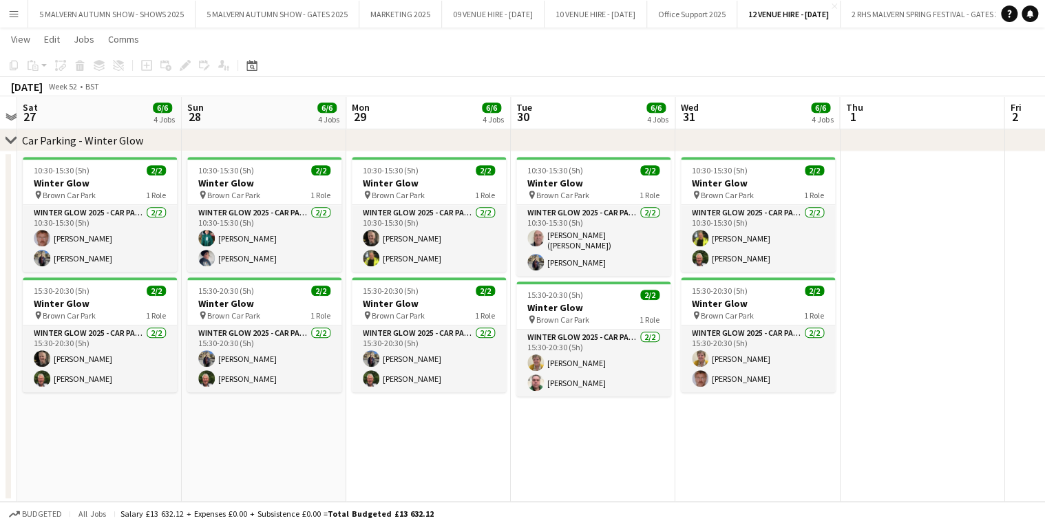
click at [18, 17] on app-icon "Menu" at bounding box center [13, 13] width 11 height 11
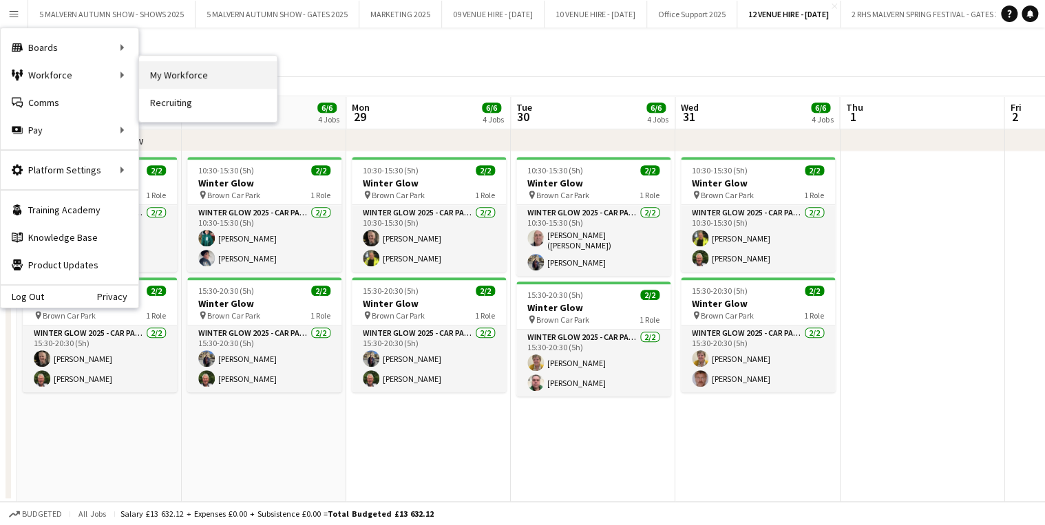
click at [179, 74] on link "My Workforce" at bounding box center [208, 75] width 138 height 28
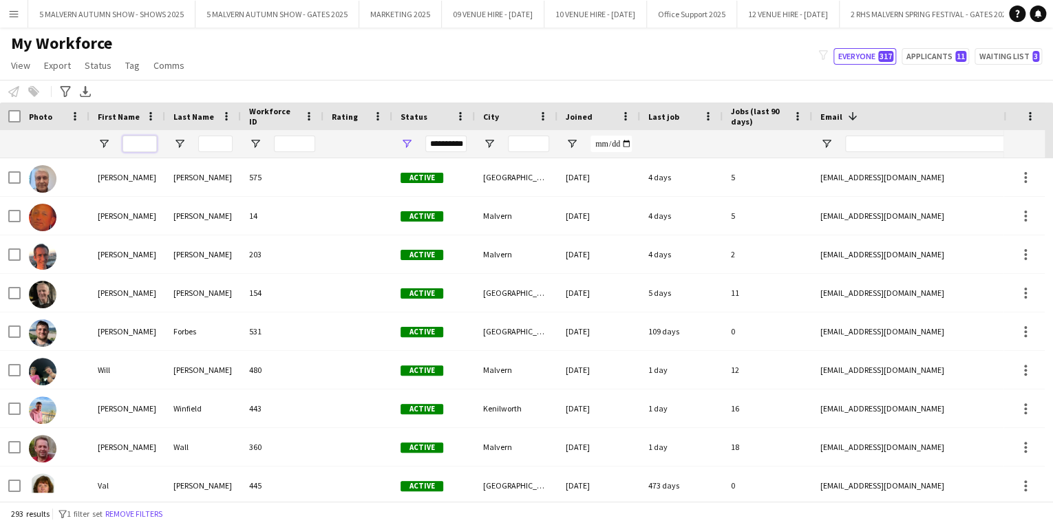
click at [131, 147] on input "First Name Filter Input" at bounding box center [139, 144] width 34 height 17
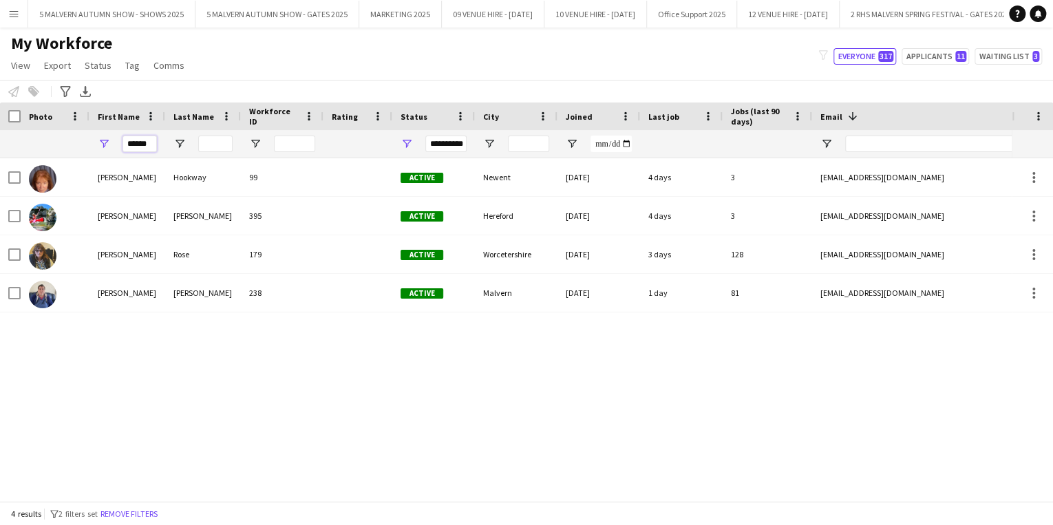
type input "******"
click at [138, 414] on div "[PERSON_NAME] 99 Active Newent [DATE] 4 days 3 [EMAIL_ADDRESS][DOMAIN_NAME] [PH…" at bounding box center [506, 325] width 1012 height 334
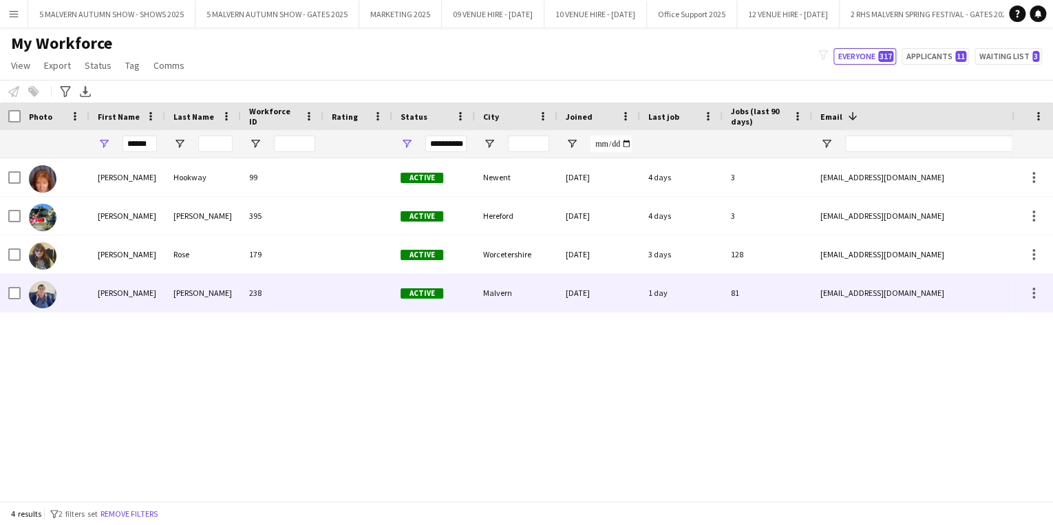
drag, startPoint x: 928, startPoint y: 297, endPoint x: 850, endPoint y: 294, distance: 77.8
click at [850, 294] on div "[EMAIL_ADDRESS][DOMAIN_NAME]" at bounding box center [949, 293] width 275 height 38
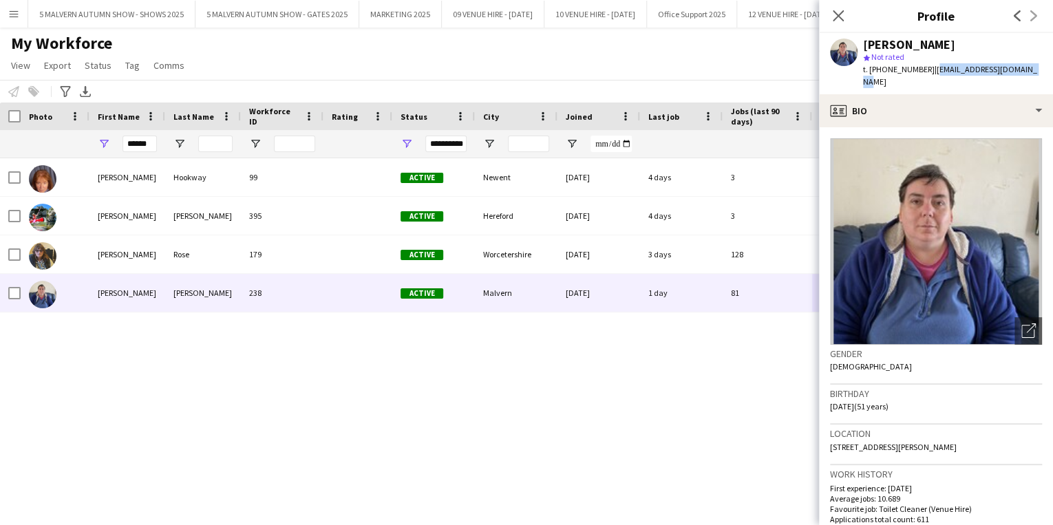
drag, startPoint x: 1026, startPoint y: 68, endPoint x: 927, endPoint y: 77, distance: 99.5
click at [927, 77] on div "[PERSON_NAME] star Not rated t. [PHONE_NUMBER] | [EMAIL_ADDRESS][DOMAIN_NAME]" at bounding box center [936, 63] width 234 height 61
copy span "[EMAIL_ADDRESS][DOMAIN_NAME]"
click at [138, 148] on input "******" at bounding box center [139, 144] width 34 height 17
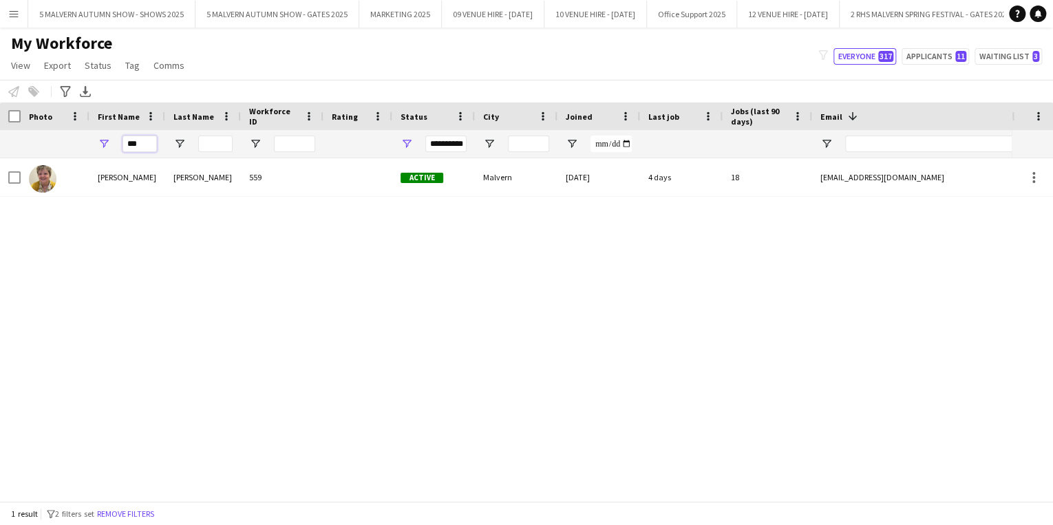
type input "***"
type input "*****"
type input "**********"
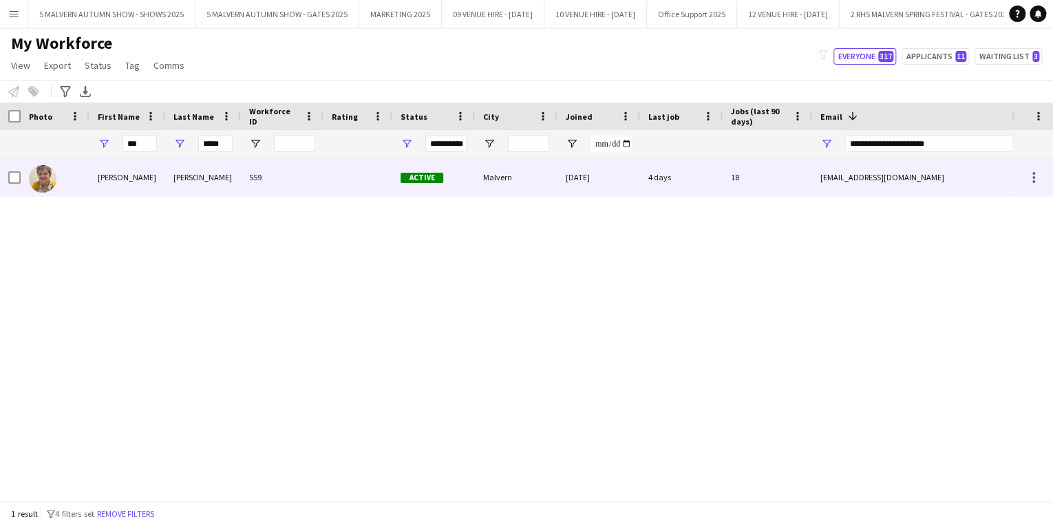
click at [877, 173] on div "[EMAIL_ADDRESS][DOMAIN_NAME]" at bounding box center [949, 177] width 275 height 38
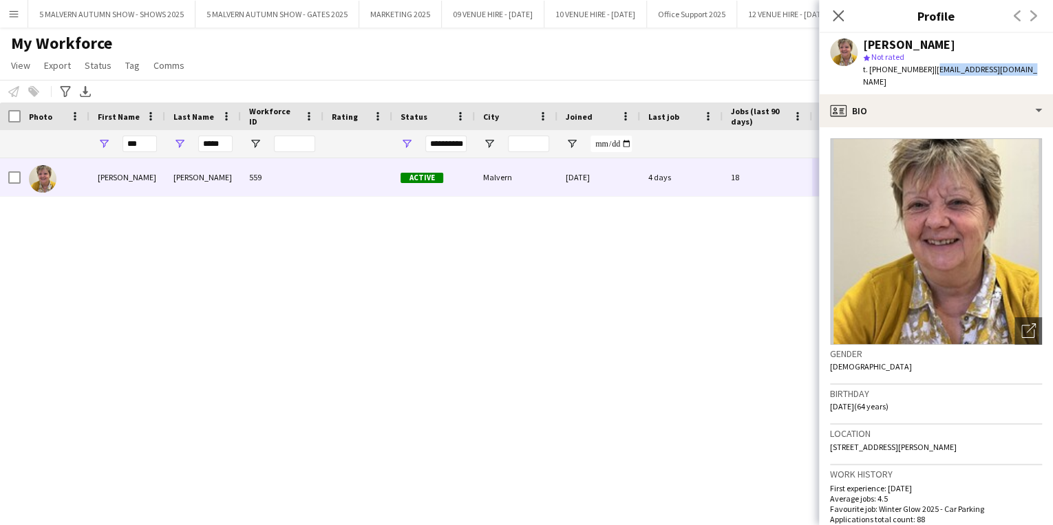
drag, startPoint x: 1038, startPoint y: 69, endPoint x: 932, endPoint y: 69, distance: 105.3
click at [932, 69] on app-profile-header "[PERSON_NAME] star Not rated t. [PHONE_NUMBER] | [EMAIL_ADDRESS][DOMAIN_NAME]" at bounding box center [936, 63] width 234 height 61
copy span "[EMAIL_ADDRESS][DOMAIN_NAME]"
click at [144, 151] on input "***" at bounding box center [139, 144] width 34 height 17
click at [146, 146] on input "***" at bounding box center [139, 144] width 34 height 17
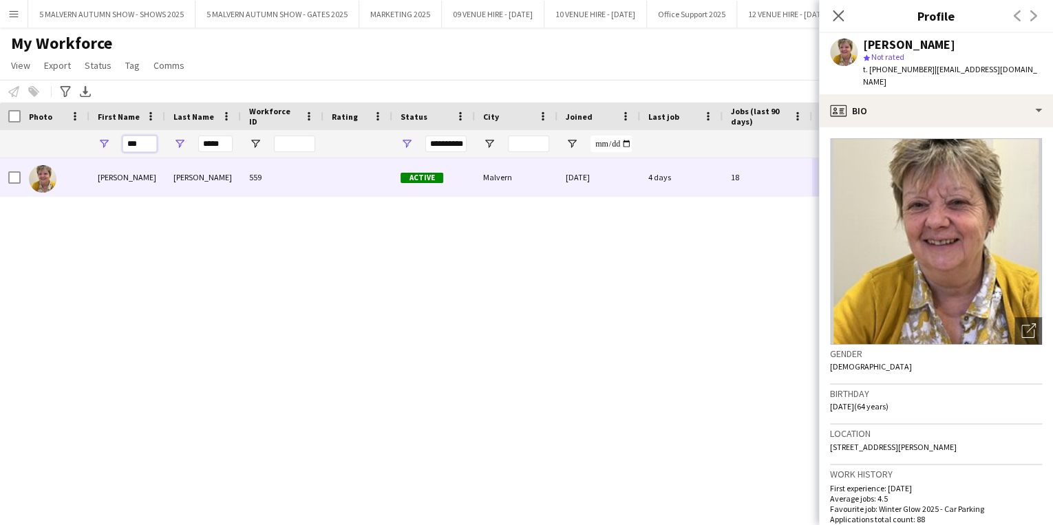
click at [146, 146] on input "***" at bounding box center [139, 144] width 34 height 17
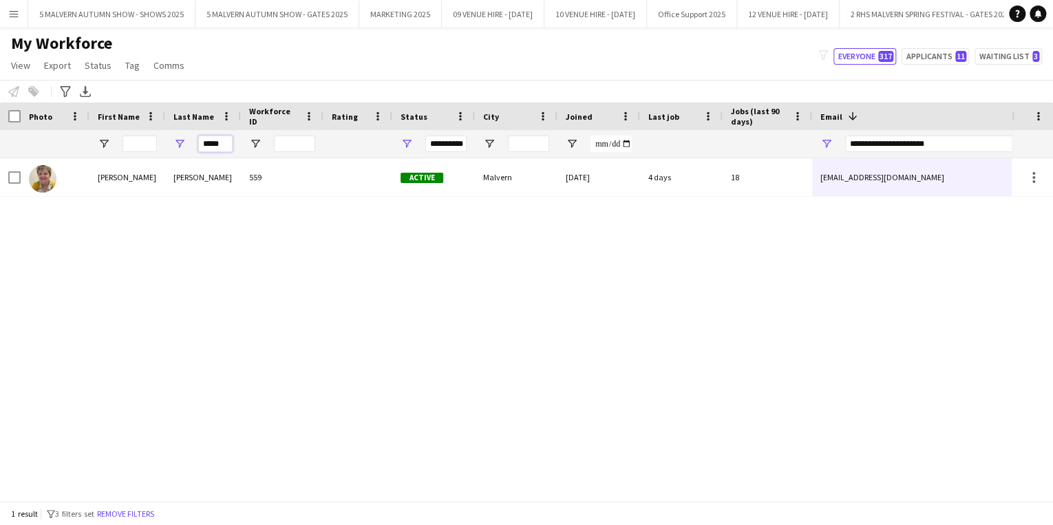
click at [217, 138] on input "*****" at bounding box center [215, 144] width 34 height 17
click at [139, 145] on input "First Name Filter Input" at bounding box center [139, 144] width 34 height 17
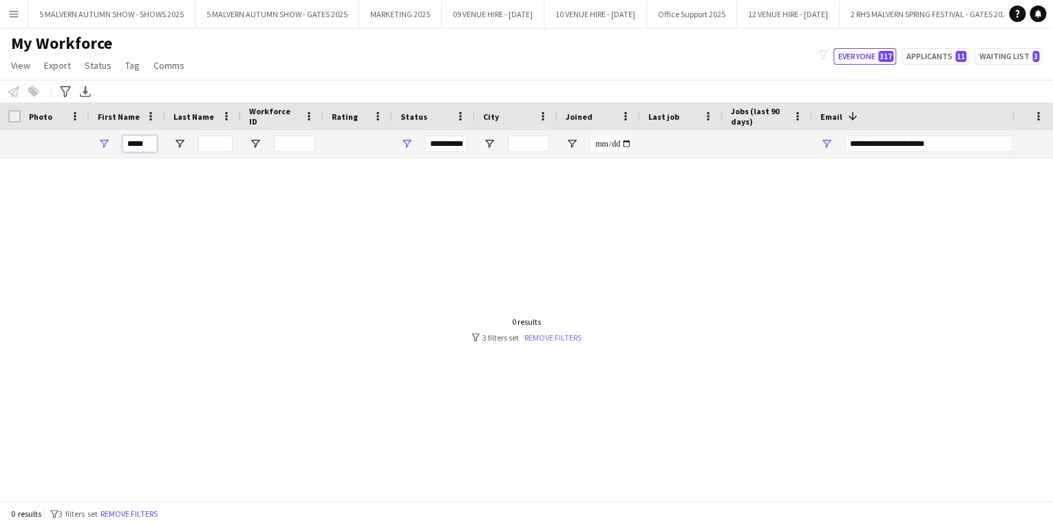
type input "*****"
click at [553, 339] on link "Remove filters" at bounding box center [552, 337] width 57 height 10
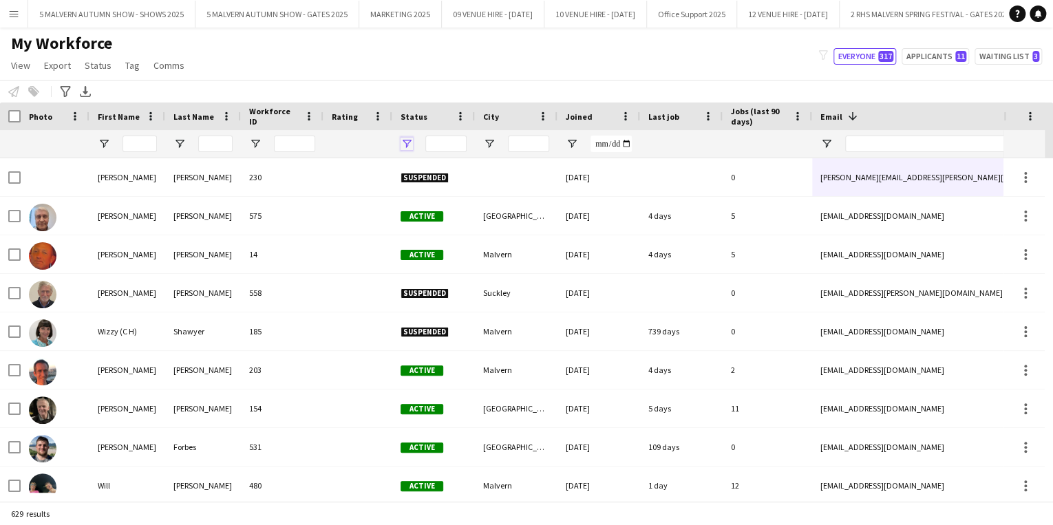
click at [403, 142] on span "Open Filter Menu" at bounding box center [407, 144] width 12 height 12
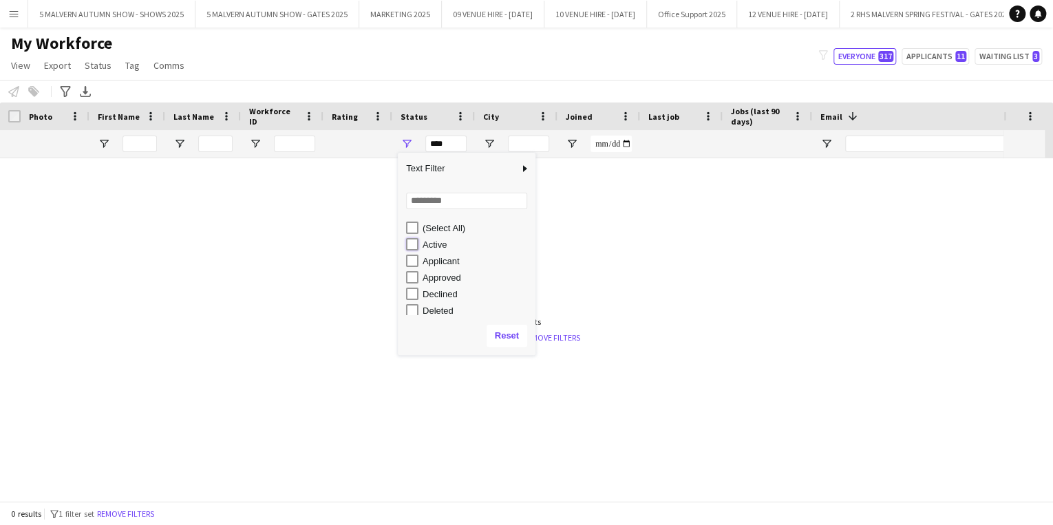
type input "**********"
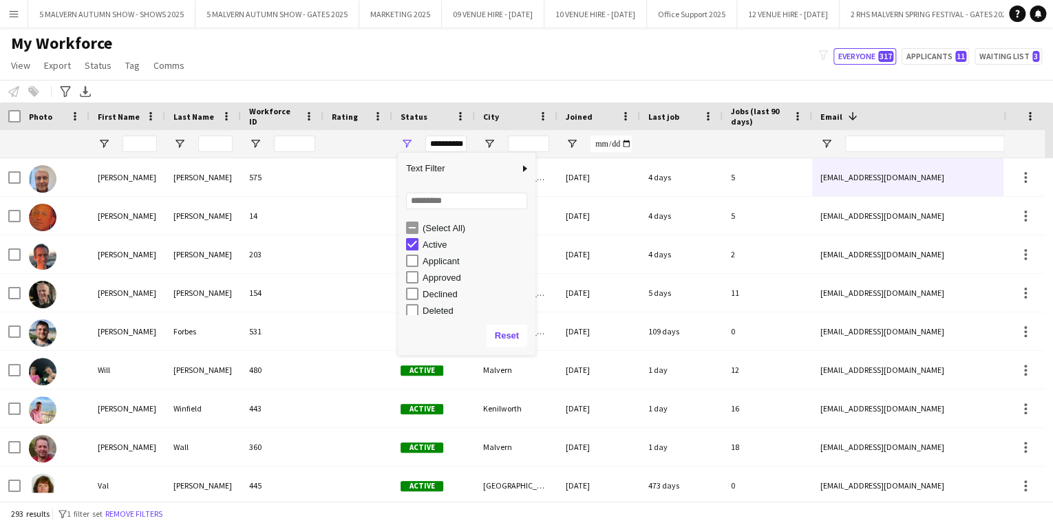
click at [403, 60] on div "My Workforce View Views Default view SafeHR Employee Details New view Update vi…" at bounding box center [526, 56] width 1053 height 47
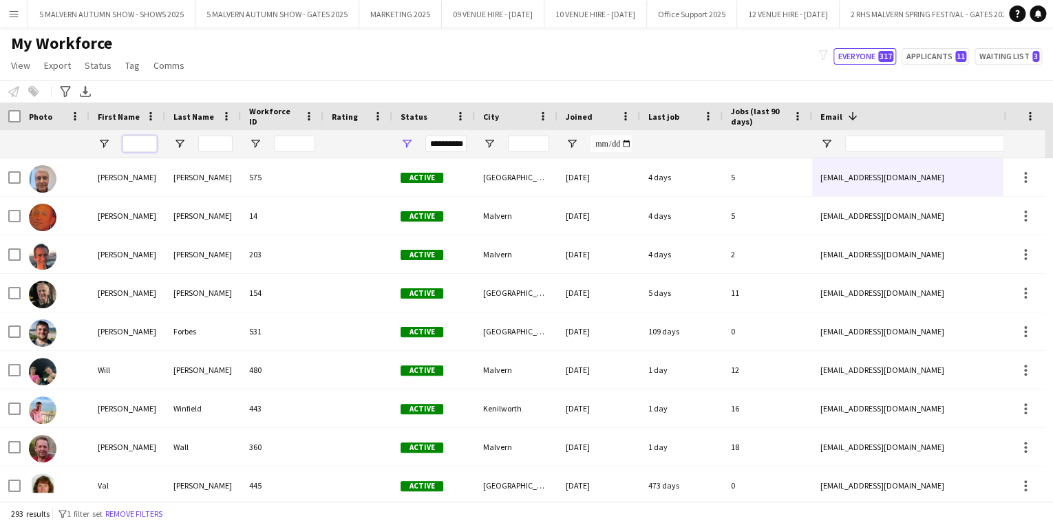
click at [147, 138] on input "First Name Filter Input" at bounding box center [139, 144] width 34 height 17
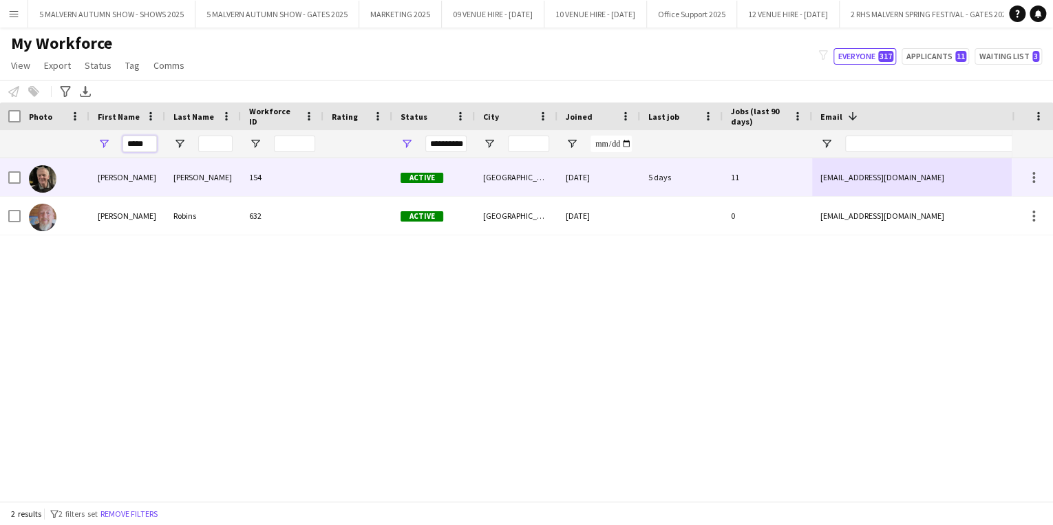
type input "*****"
click at [683, 180] on div "5 days" at bounding box center [681, 177] width 83 height 38
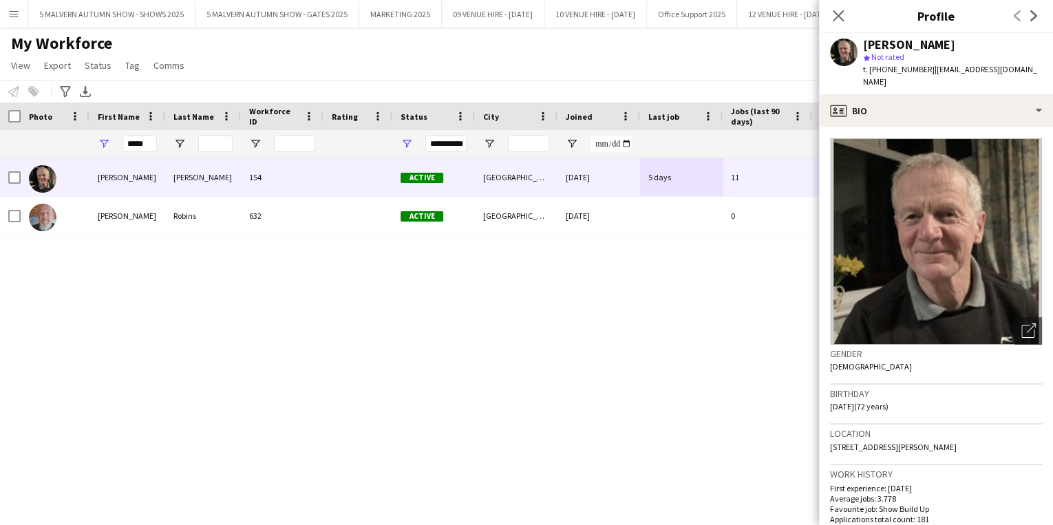
drag, startPoint x: 1034, startPoint y: 65, endPoint x: 933, endPoint y: 76, distance: 101.8
click at [933, 76] on div "[PERSON_NAME] star Not rated t. [PHONE_NUMBER] | [EMAIL_ADDRESS][DOMAIN_NAME]" at bounding box center [936, 63] width 234 height 61
copy span "[EMAIL_ADDRESS][DOMAIN_NAME]"
click at [142, 149] on input "*****" at bounding box center [139, 144] width 34 height 17
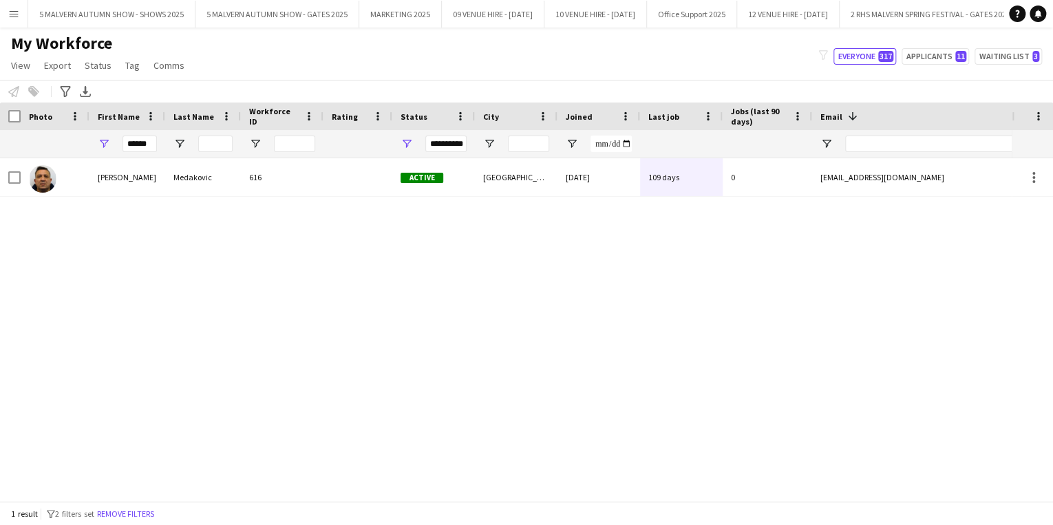
click at [89, 321] on div "[PERSON_NAME] 616 Active [GEOGRAPHIC_DATA] [DATE] 109 days 0 [EMAIL_ADDRESS][DO…" at bounding box center [506, 325] width 1012 height 334
click at [146, 144] on input "*****" at bounding box center [139, 144] width 34 height 17
type input "*"
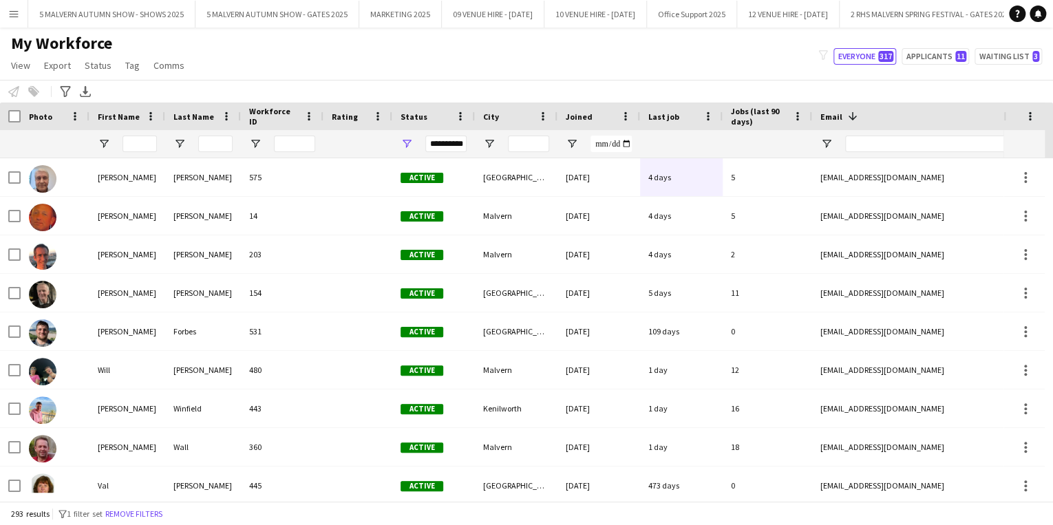
click at [231, 151] on div at bounding box center [215, 144] width 34 height 17
click at [228, 149] on input "Last Name Filter Input" at bounding box center [215, 144] width 34 height 17
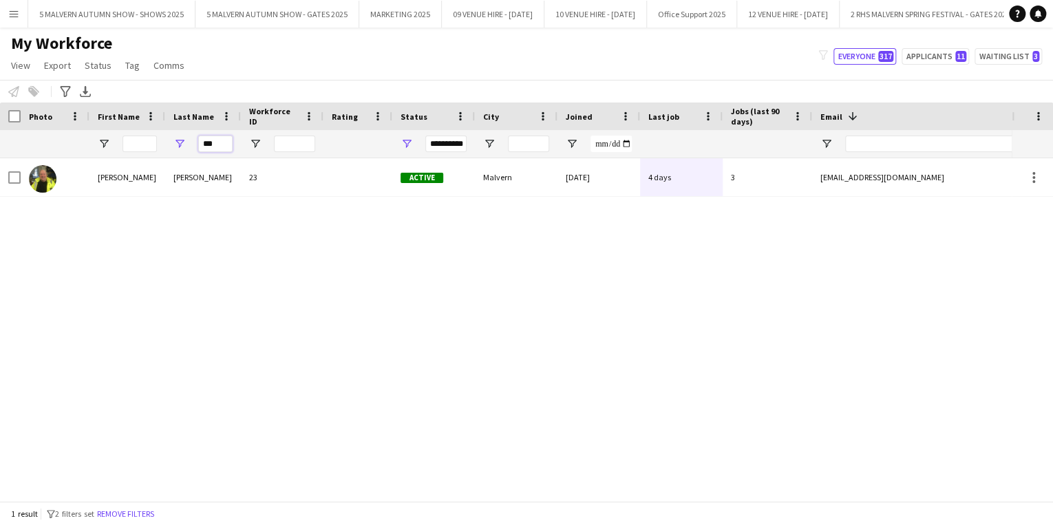
type input "***"
click at [113, 311] on div "[PERSON_NAME] 23 Active Malvern [DATE] 4 days 3 [EMAIL_ADDRESS][DOMAIN_NAME] [P…" at bounding box center [506, 325] width 1012 height 334
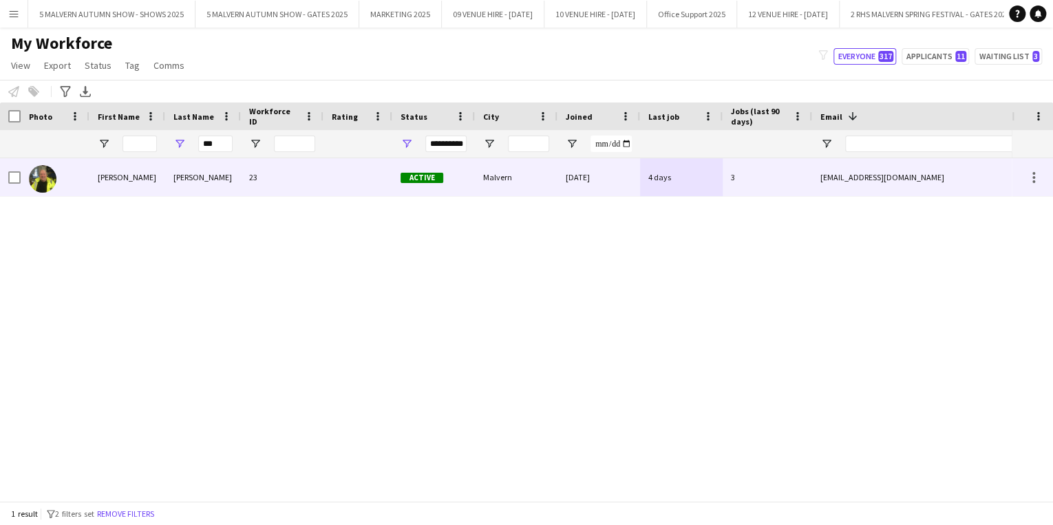
click at [899, 171] on div "[EMAIL_ADDRESS][DOMAIN_NAME]" at bounding box center [949, 177] width 275 height 38
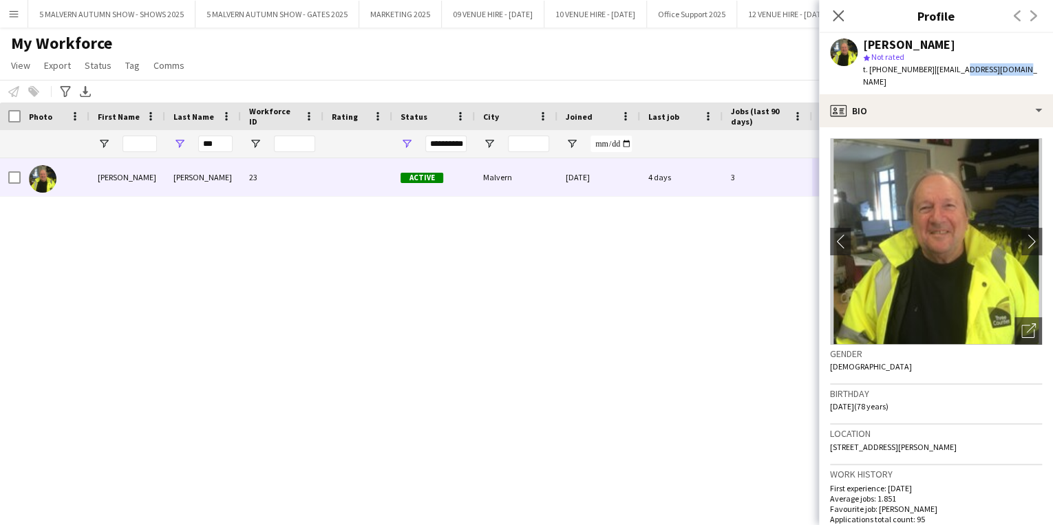
drag, startPoint x: 1028, startPoint y: 69, endPoint x: 959, endPoint y: 75, distance: 69.8
click at [959, 75] on app-profile-header "[PERSON_NAME] star Not rated t. [PHONE_NUMBER] | [EMAIL_ADDRESS][DOMAIN_NAME]" at bounding box center [936, 63] width 234 height 61
drag, startPoint x: 1026, startPoint y: 73, endPoint x: 933, endPoint y: 70, distance: 93.0
click at [933, 70] on app-profile-header "[PERSON_NAME] star Not rated t. [PHONE_NUMBER] | [EMAIL_ADDRESS][DOMAIN_NAME]" at bounding box center [936, 63] width 234 height 61
copy span "[EMAIL_ADDRESS][DOMAIN_NAME]"
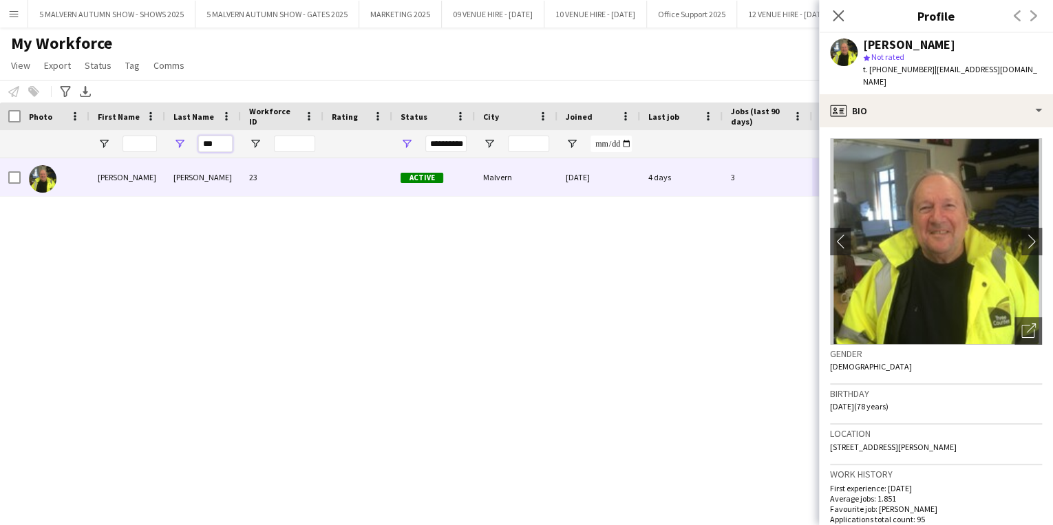
click at [226, 145] on input "***" at bounding box center [215, 144] width 34 height 17
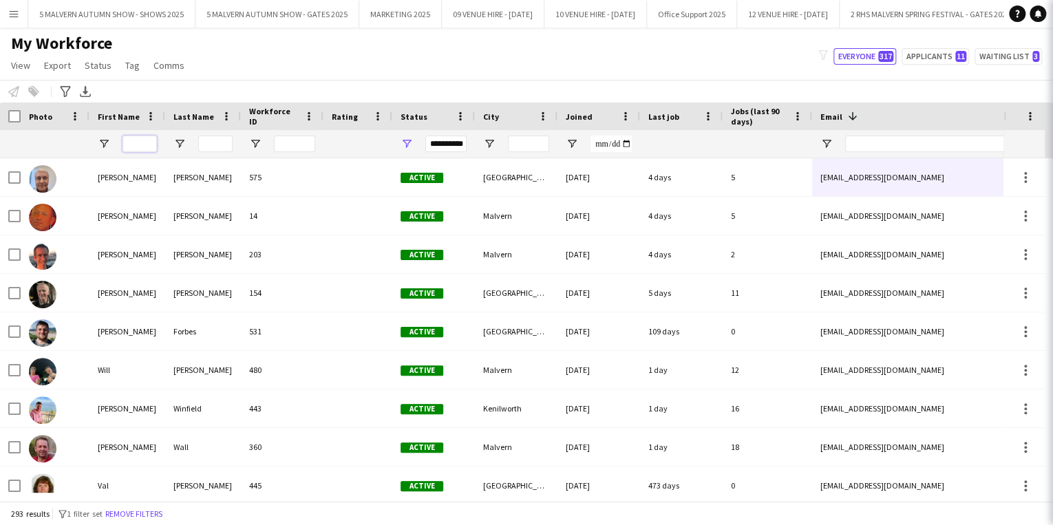
click at [140, 142] on input "First Name Filter Input" at bounding box center [139, 144] width 34 height 17
click at [136, 140] on input "First Name Filter Input" at bounding box center [139, 144] width 34 height 17
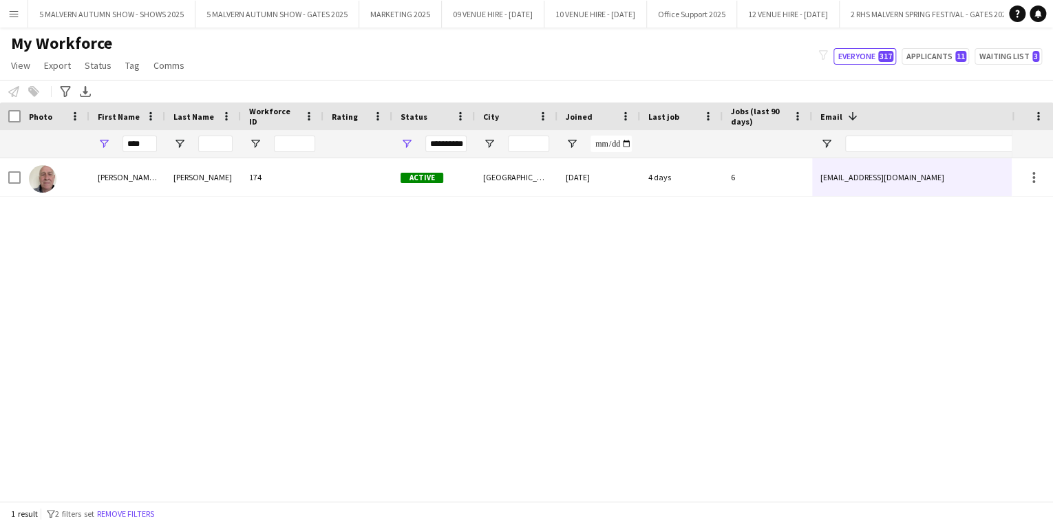
click at [126, 260] on div "[PERSON_NAME] ([PERSON_NAME]) [PERSON_NAME] 174 Active Worcester [DATE] 4 days …" at bounding box center [506, 325] width 1012 height 334
click at [941, 186] on div "[EMAIL_ADDRESS][DOMAIN_NAME]" at bounding box center [949, 177] width 275 height 38
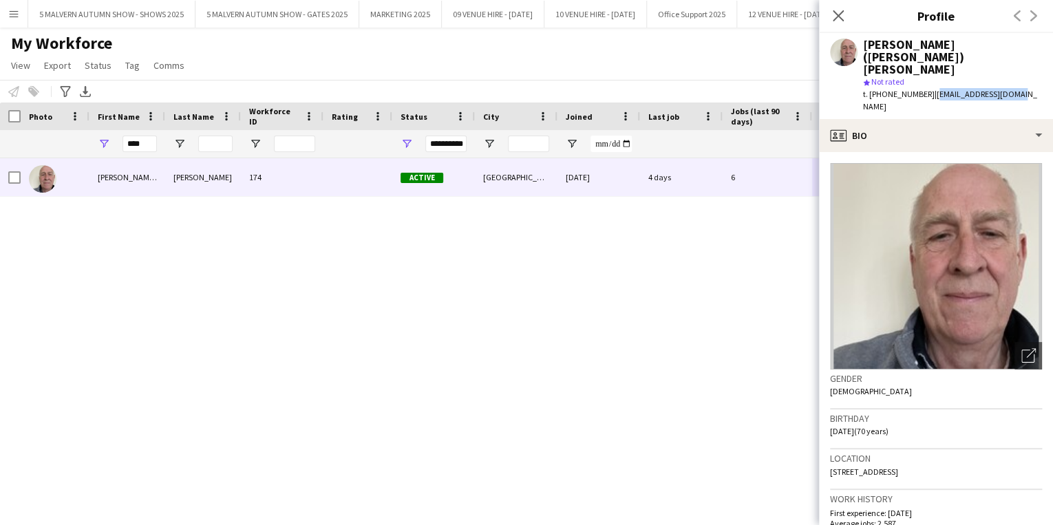
drag, startPoint x: 1025, startPoint y: 75, endPoint x: 930, endPoint y: 74, distance: 94.3
click at [930, 74] on app-profile-header "[PERSON_NAME] ([PERSON_NAME]) [PERSON_NAME] star Not rated t. [PHONE_NUMBER] | …" at bounding box center [936, 76] width 234 height 86
copy span "[EMAIL_ADDRESS][DOMAIN_NAME]"
click at [133, 138] on input "****" at bounding box center [139, 144] width 34 height 17
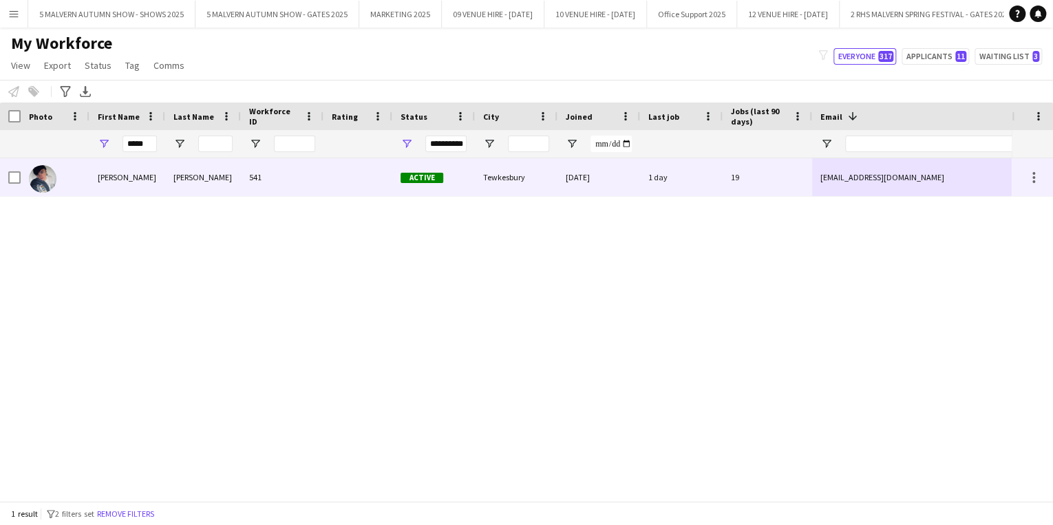
click at [907, 174] on div "[EMAIL_ADDRESS][DOMAIN_NAME]" at bounding box center [949, 177] width 275 height 38
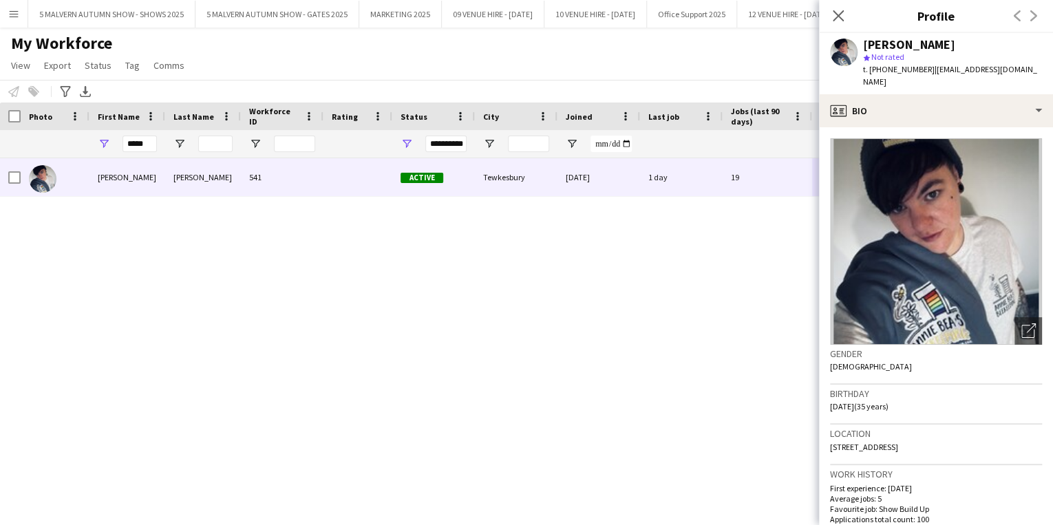
drag, startPoint x: 1046, startPoint y: 65, endPoint x: 1002, endPoint y: 74, distance: 44.8
click at [1002, 74] on div "[PERSON_NAME] star Not rated t. [PHONE_NUMBER] | [EMAIL_ADDRESS][DOMAIN_NAME]" at bounding box center [936, 63] width 234 height 61
drag, startPoint x: 884, startPoint y: 77, endPoint x: 929, endPoint y: 72, distance: 45.8
click at [929, 72] on div "t. [PHONE_NUMBER] | [EMAIL_ADDRESS][DOMAIN_NAME]" at bounding box center [952, 75] width 179 height 25
copy span "[EMAIL_ADDRESS][DOMAIN_NAME]"
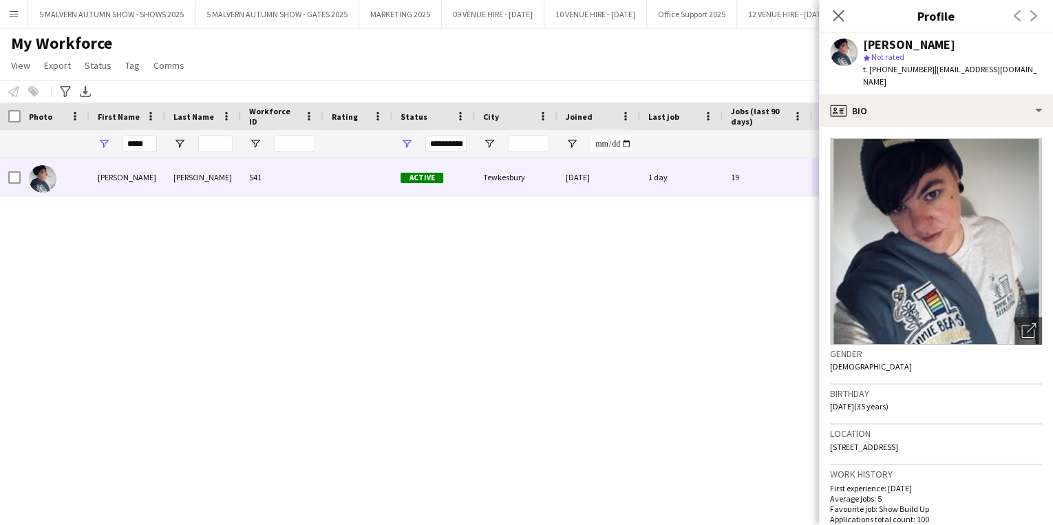
click at [159, 140] on div "*****" at bounding box center [127, 144] width 76 height 28
click at [149, 145] on input "*****" at bounding box center [139, 144] width 34 height 17
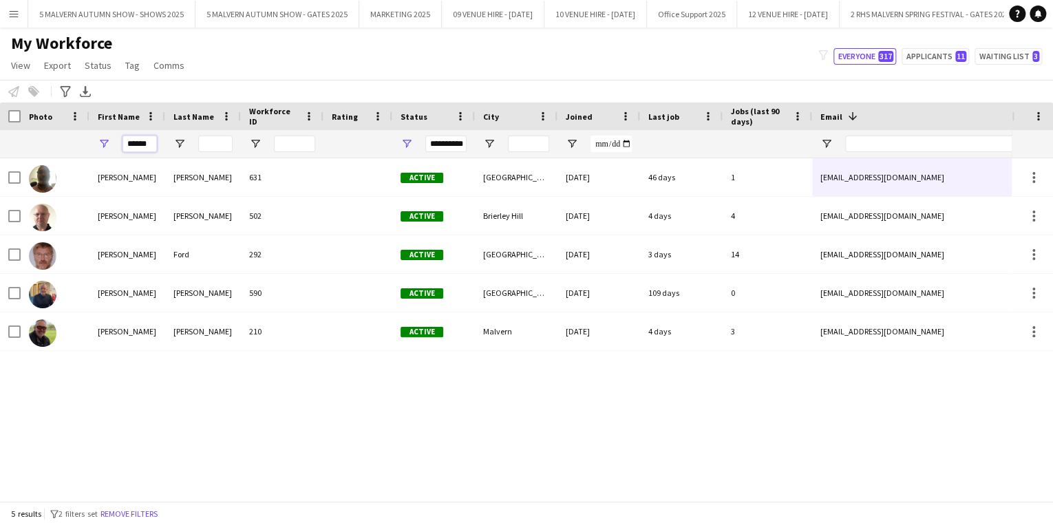
type input "******"
click at [314, 394] on div "[PERSON_NAME] 631 Active [GEOGRAPHIC_DATA] [DATE] 46 days 1 [EMAIL_ADDRESS][DOM…" at bounding box center [506, 325] width 1012 height 334
click at [140, 143] on input "******" at bounding box center [139, 144] width 34 height 17
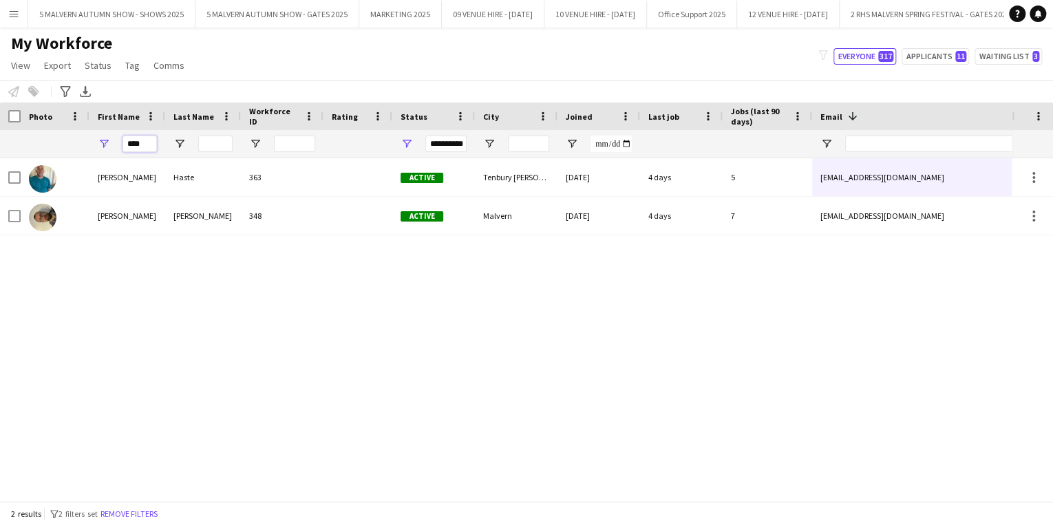
type input "****"
click at [215, 323] on div "[PERSON_NAME] 363 Active [GEOGRAPHIC_DATA][PERSON_NAME] [DATE] 4 days 5 [EMAIL_…" at bounding box center [506, 325] width 1012 height 334
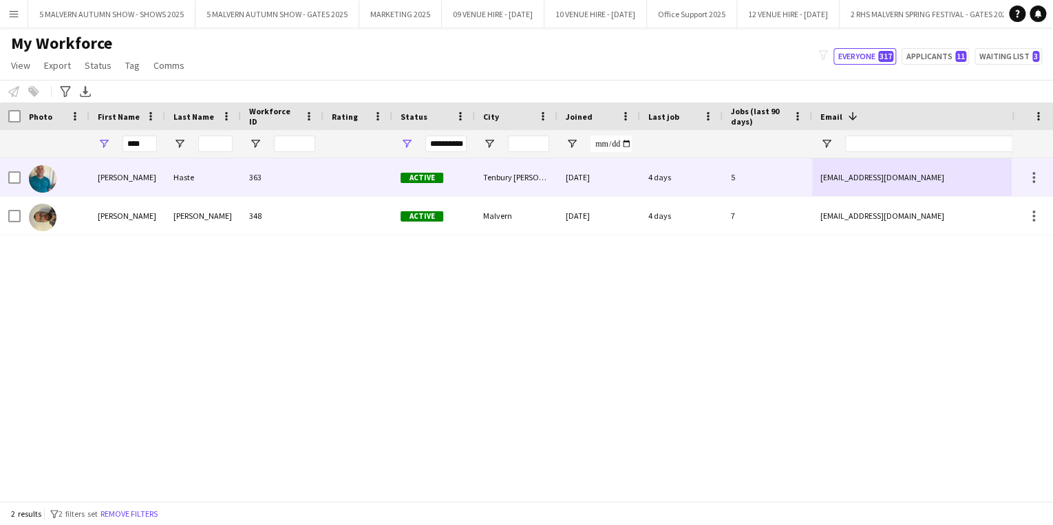
click at [889, 186] on div "[EMAIL_ADDRESS][DOMAIN_NAME]" at bounding box center [949, 177] width 275 height 38
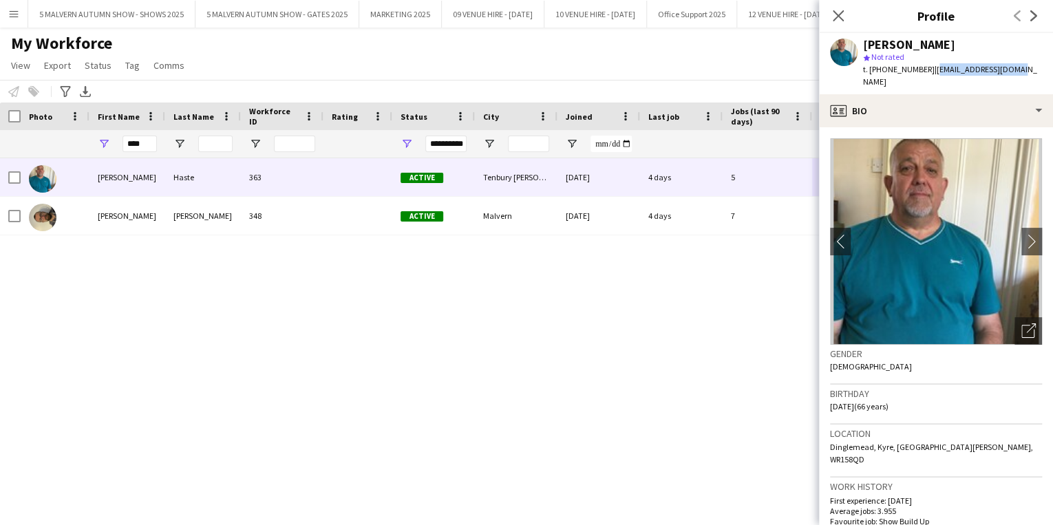
drag, startPoint x: 1027, startPoint y: 70, endPoint x: 928, endPoint y: 74, distance: 98.5
click at [928, 74] on app-profile-header "[PERSON_NAME] star Not rated t. [PHONE_NUMBER] | [EMAIL_ADDRESS][DOMAIN_NAME]" at bounding box center [936, 63] width 234 height 61
copy span "[EMAIL_ADDRESS][DOMAIN_NAME]"
click at [139, 136] on input "****" at bounding box center [139, 144] width 34 height 17
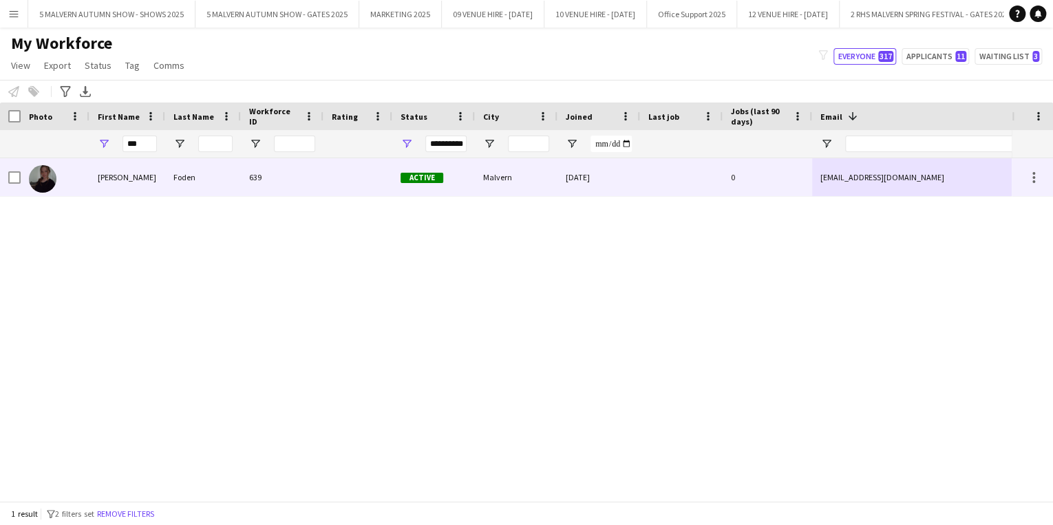
click at [947, 173] on div "[EMAIL_ADDRESS][DOMAIN_NAME]" at bounding box center [949, 177] width 275 height 38
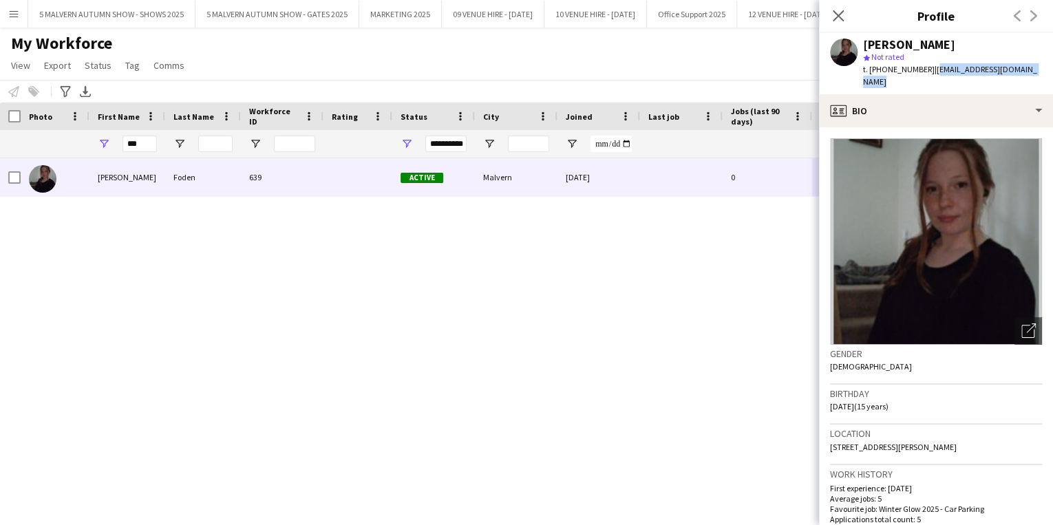
drag, startPoint x: 1042, startPoint y: 69, endPoint x: 933, endPoint y: 76, distance: 108.9
click at [933, 76] on div "[PERSON_NAME] star Not rated t. [PHONE_NUMBER] | [EMAIL_ADDRESS][DOMAIN_NAME]" at bounding box center [936, 63] width 234 height 61
copy span "[EMAIL_ADDRESS][DOMAIN_NAME]"
click at [149, 149] on input "***" at bounding box center [139, 144] width 34 height 17
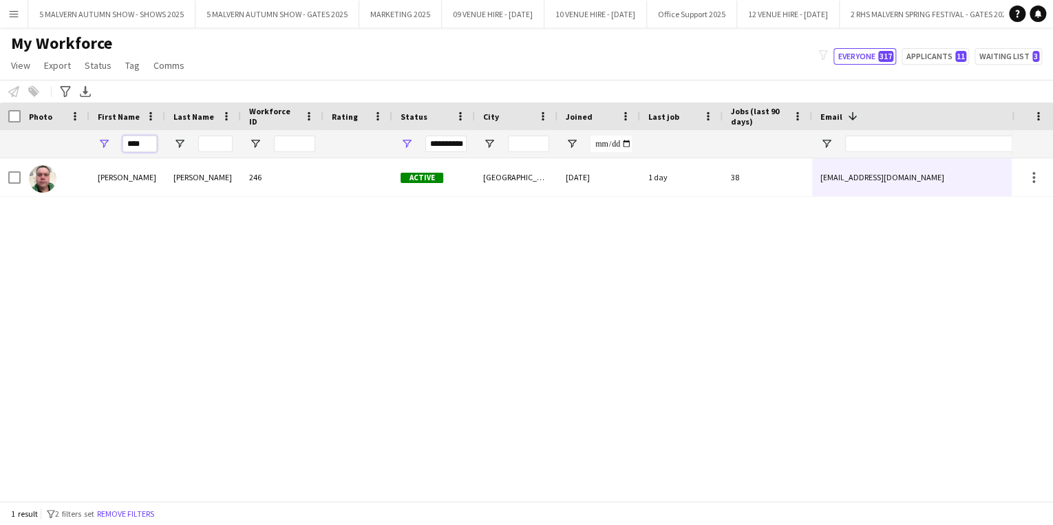
type input "****"
click at [391, 255] on div "[PERSON_NAME] 246 Active [GEOGRAPHIC_DATA] [DATE] 1 day 38 [EMAIL_ADDRESS][DOMA…" at bounding box center [506, 325] width 1012 height 334
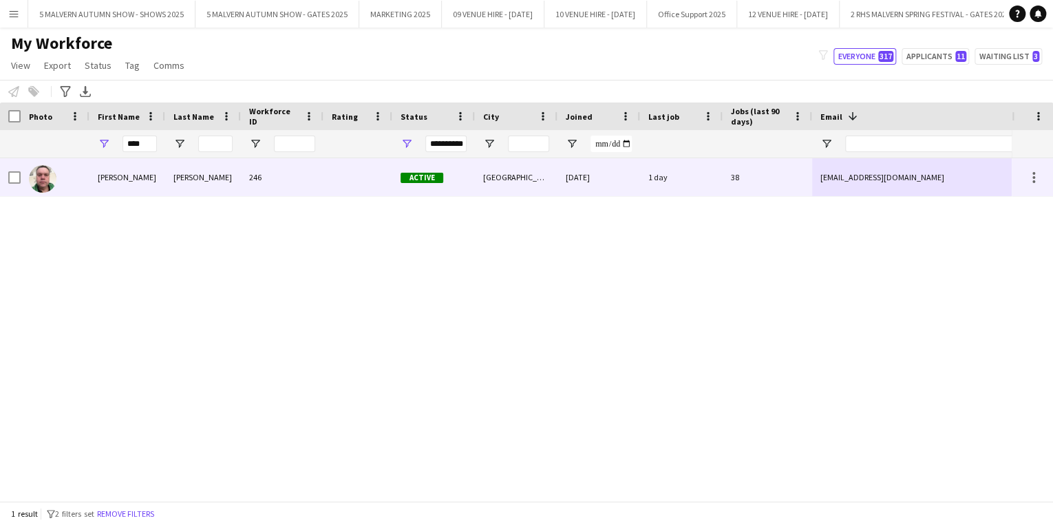
click at [912, 176] on div "[EMAIL_ADDRESS][DOMAIN_NAME]" at bounding box center [949, 177] width 275 height 38
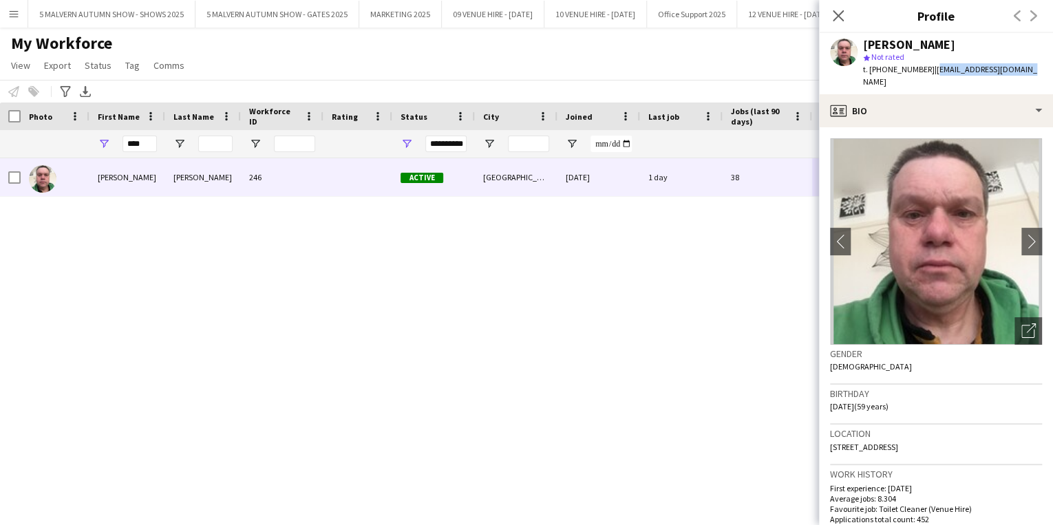
drag, startPoint x: 1034, startPoint y: 68, endPoint x: 932, endPoint y: 72, distance: 102.6
click at [932, 72] on app-profile-header "[PERSON_NAME] star Not rated t. [PHONE_NUMBER] | [EMAIL_ADDRESS][DOMAIN_NAME]" at bounding box center [936, 63] width 234 height 61
copy span "[EMAIL_ADDRESS][DOMAIN_NAME]"
click at [127, 142] on input "****" at bounding box center [139, 144] width 34 height 17
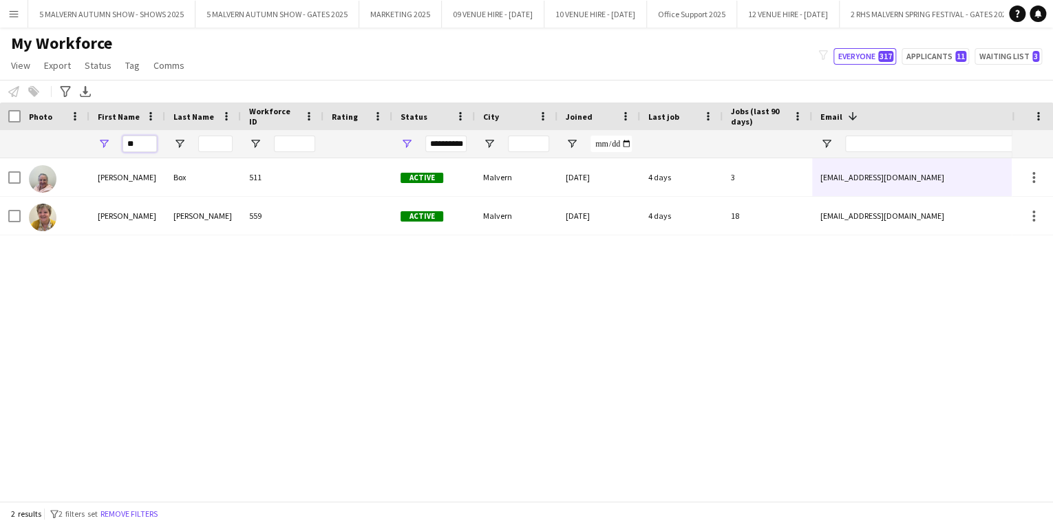
type input "**"
click at [248, 340] on div "[PERSON_NAME] Box 511 Active Malvern [DATE] 4 days 3 [EMAIL_ADDRESS][DOMAIN_NAM…" at bounding box center [506, 325] width 1012 height 334
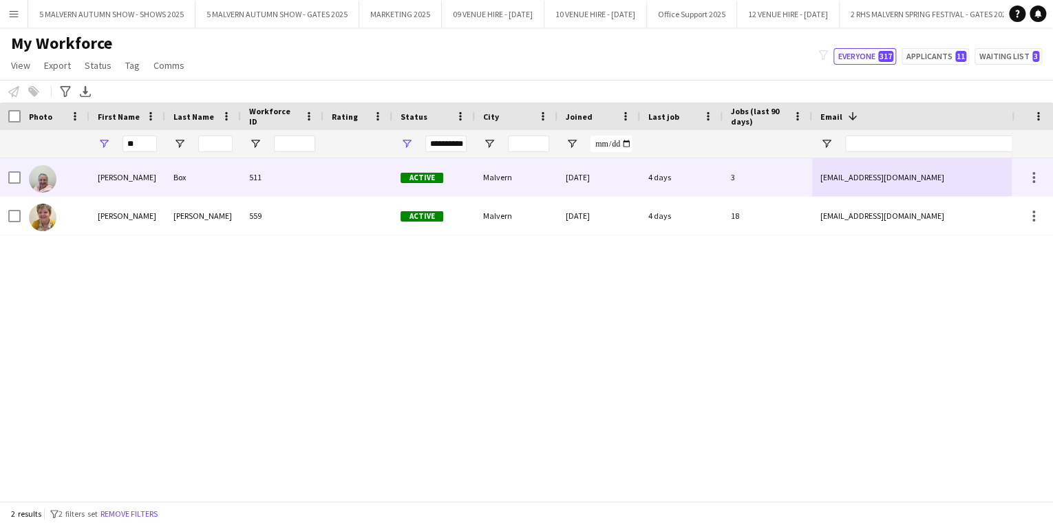
click at [946, 173] on div "[EMAIL_ADDRESS][DOMAIN_NAME]" at bounding box center [949, 177] width 275 height 38
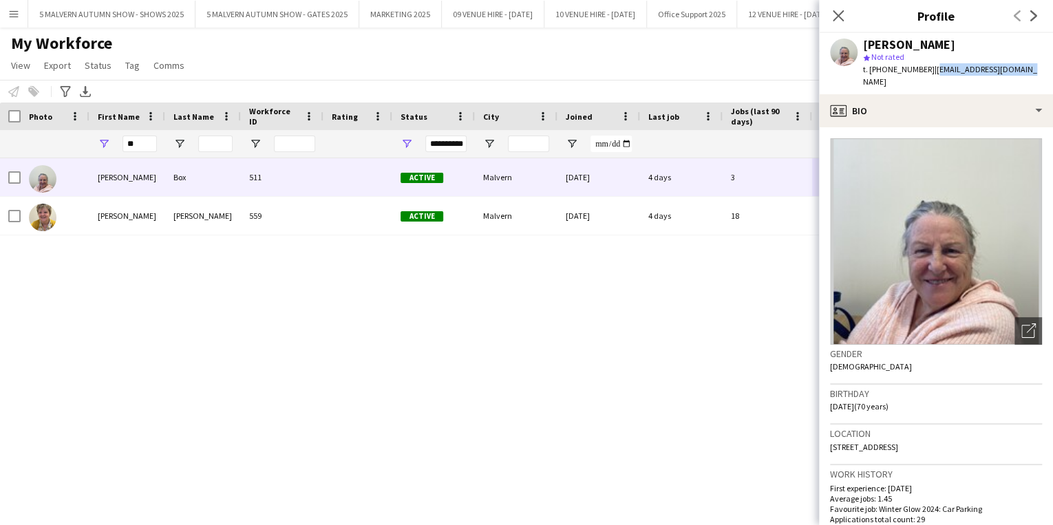
drag, startPoint x: 1032, startPoint y: 72, endPoint x: 932, endPoint y: 72, distance: 99.1
click at [932, 72] on app-profile-header "[PERSON_NAME] star Not rated t. [PHONE_NUMBER] | [EMAIL_ADDRESS][DOMAIN_NAME]" at bounding box center [936, 63] width 234 height 61
copy span "[EMAIL_ADDRESS][DOMAIN_NAME]"
click at [737, 300] on div "[PERSON_NAME] Box 511 Active Malvern [DATE] 4 days 3 [EMAIL_ADDRESS][DOMAIN_NAM…" at bounding box center [506, 325] width 1012 height 334
click at [398, 377] on div "[PERSON_NAME] Box 511 Active Malvern [DATE] 4 days 3 [EMAIL_ADDRESS][DOMAIN_NAM…" at bounding box center [506, 325] width 1012 height 334
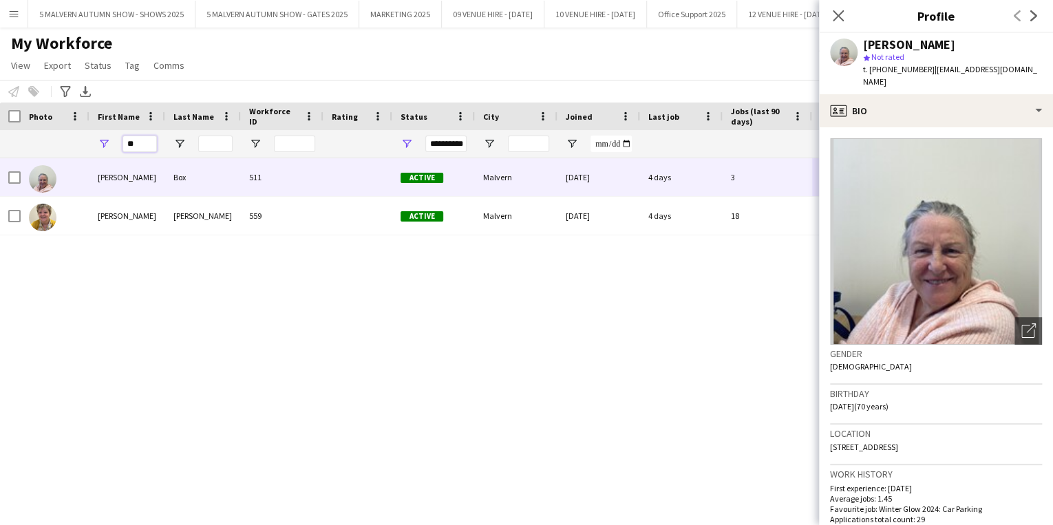
click at [142, 145] on input "**" at bounding box center [139, 144] width 34 height 17
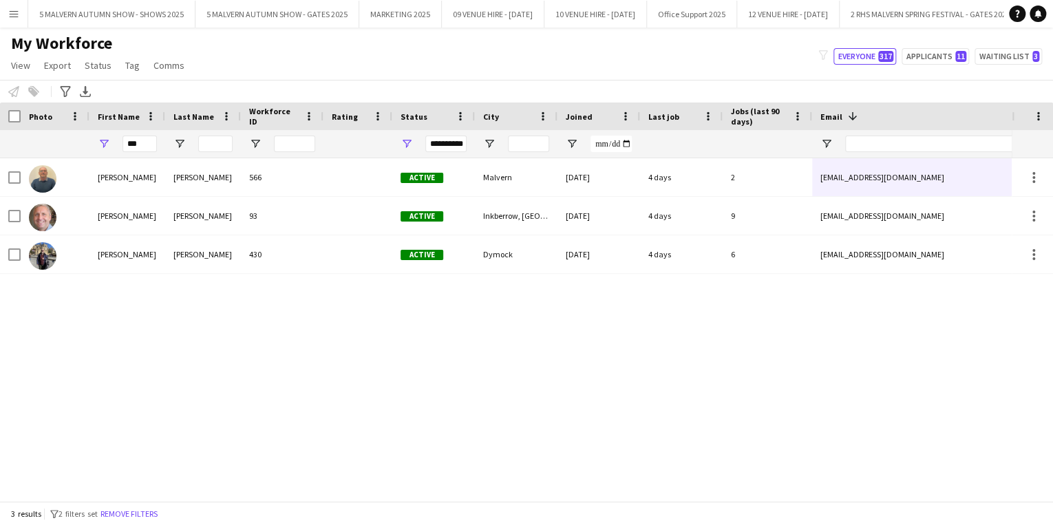
click at [314, 362] on div "[PERSON_NAME] 566 Active Malvern [DATE] 4 days 2 [EMAIL_ADDRESS][DOMAIN_NAME] […" at bounding box center [506, 325] width 1012 height 334
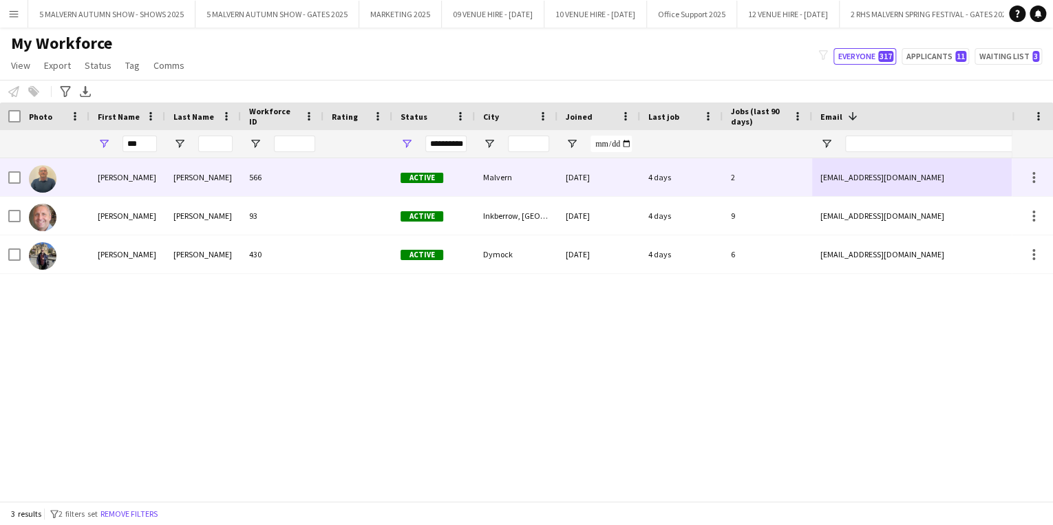
click at [922, 176] on div "[EMAIL_ADDRESS][DOMAIN_NAME]" at bounding box center [949, 177] width 275 height 38
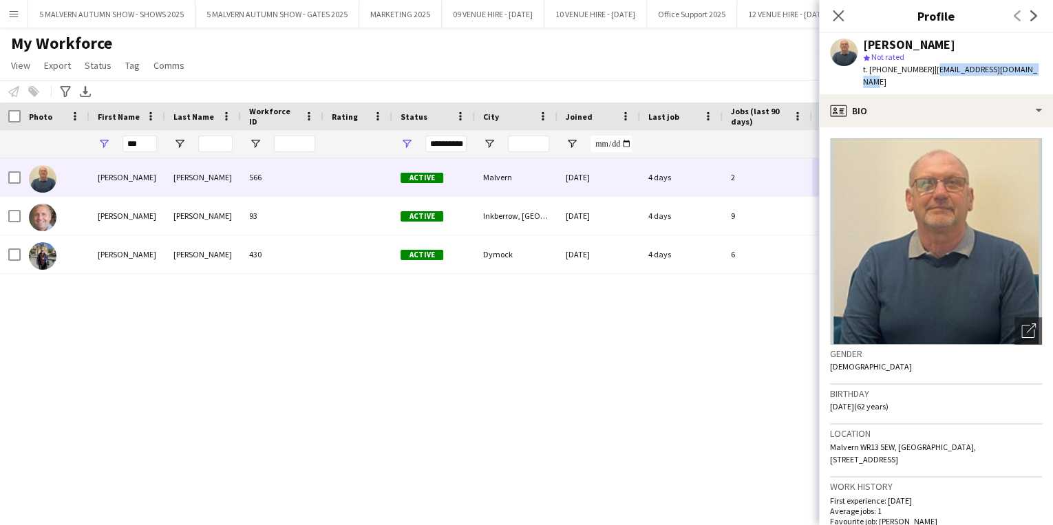
drag, startPoint x: 1045, startPoint y: 71, endPoint x: 933, endPoint y: 78, distance: 112.4
click at [933, 78] on app-profile-header "[PERSON_NAME] star Not rated t. [PHONE_NUMBER] | [EMAIL_ADDRESS][DOMAIN_NAME]" at bounding box center [936, 63] width 234 height 61
click at [134, 136] on input "***" at bounding box center [139, 144] width 34 height 17
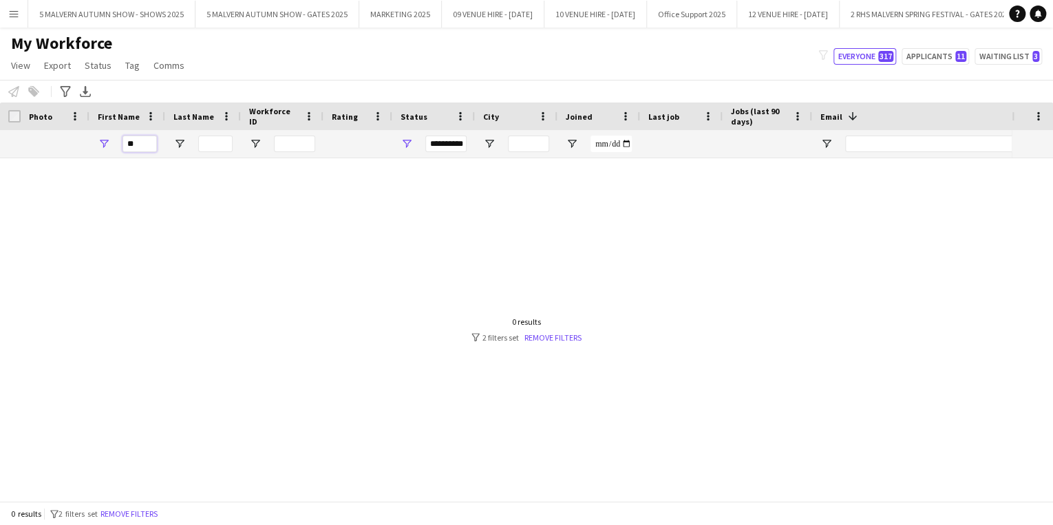
type input "*"
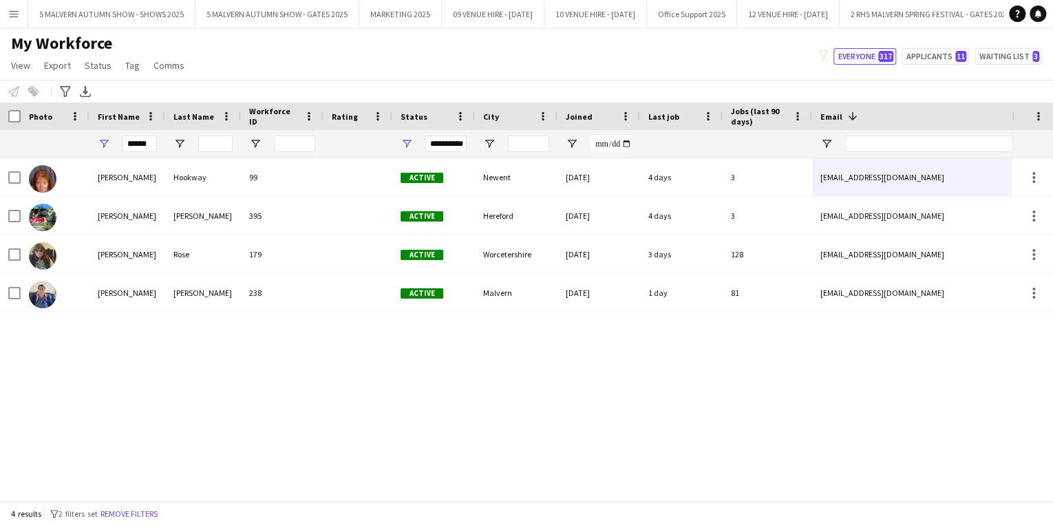
click at [198, 392] on div "[PERSON_NAME] 99 Active Newent [DATE] 4 days 3 [EMAIL_ADDRESS][DOMAIN_NAME] [PH…" at bounding box center [506, 325] width 1012 height 334
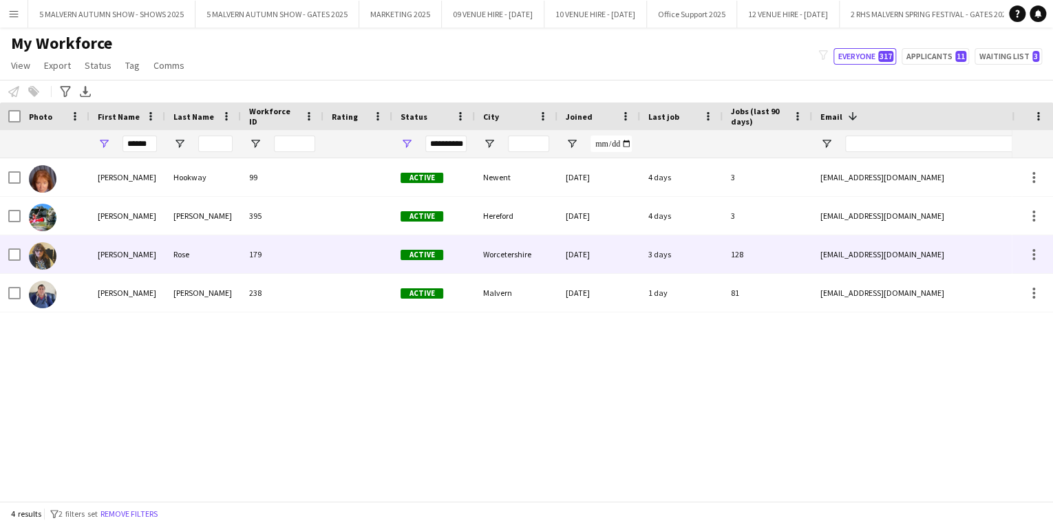
click at [896, 267] on div "[EMAIL_ADDRESS][DOMAIN_NAME]" at bounding box center [949, 254] width 275 height 38
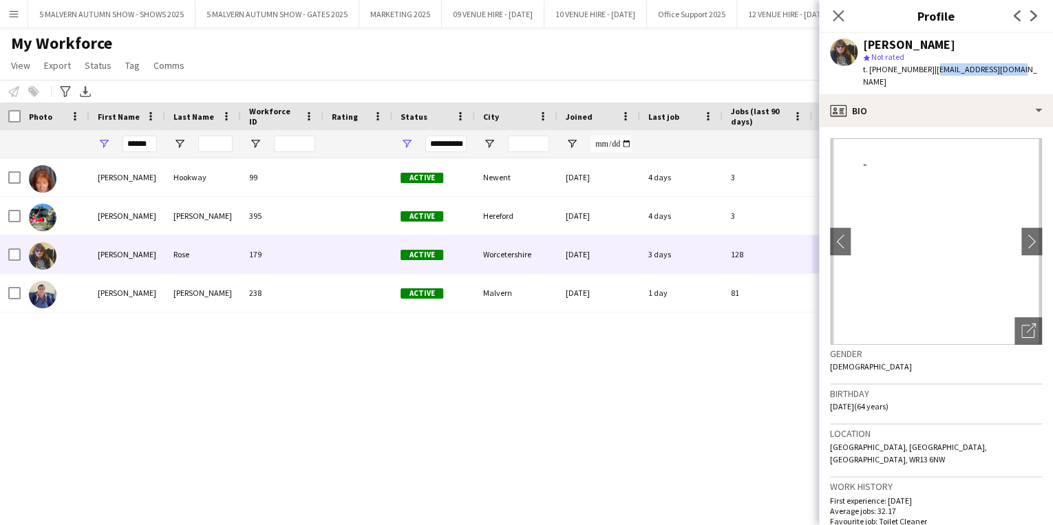
drag, startPoint x: 1014, startPoint y: 66, endPoint x: 928, endPoint y: 72, distance: 86.2
click at [928, 72] on div "[PERSON_NAME] star Not rated t. [PHONE_NUMBER] | [EMAIL_ADDRESS][DOMAIN_NAME]" at bounding box center [936, 63] width 234 height 61
click at [676, 354] on div "[PERSON_NAME] 99 Active Newent [DATE] 4 days 3 [EMAIL_ADDRESS][DOMAIN_NAME] [PH…" at bounding box center [506, 325] width 1012 height 334
click at [147, 146] on input "******" at bounding box center [139, 144] width 34 height 17
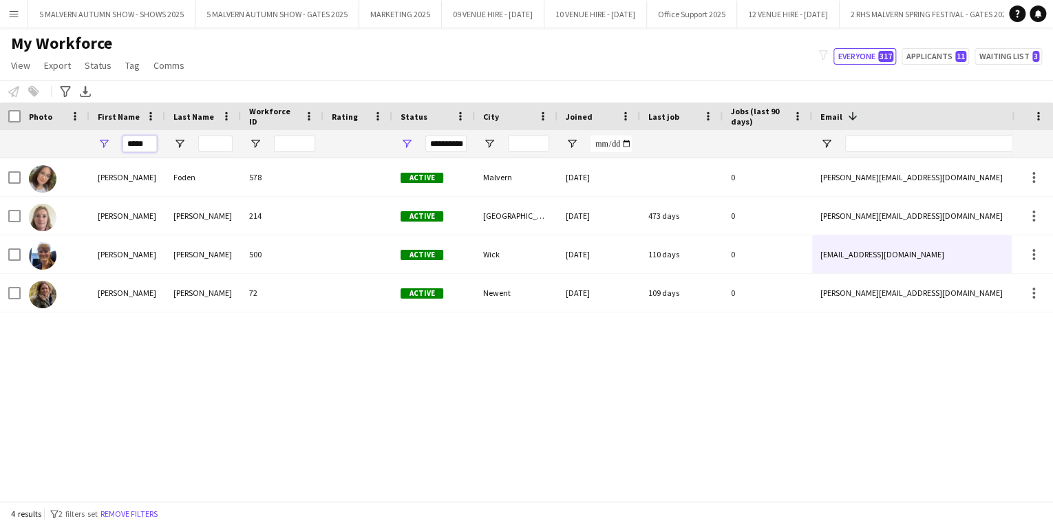
type input "*****"
click at [129, 333] on div "[PERSON_NAME] 578 Active Malvern [DATE] 0 [EMAIL_ADDRESS][DOMAIN_NAME] [PHONE_N…" at bounding box center [506, 325] width 1012 height 334
